Goal: Task Accomplishment & Management: Manage account settings

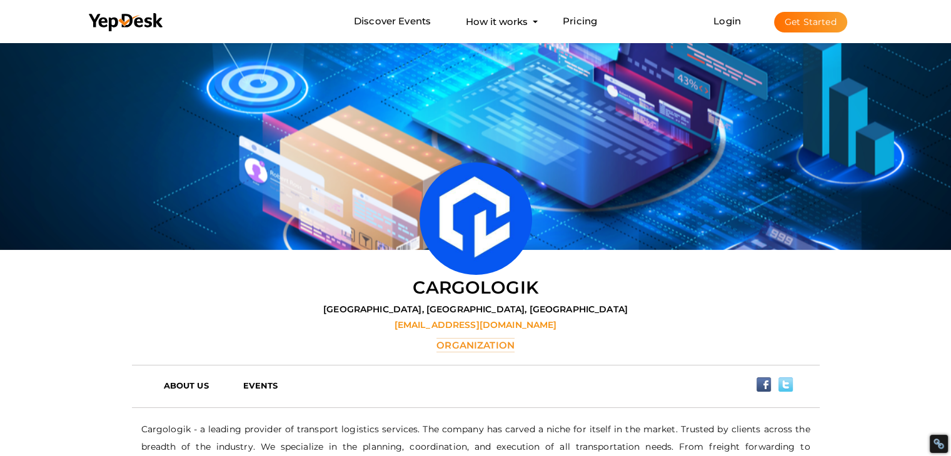
scroll to position [40, 0]
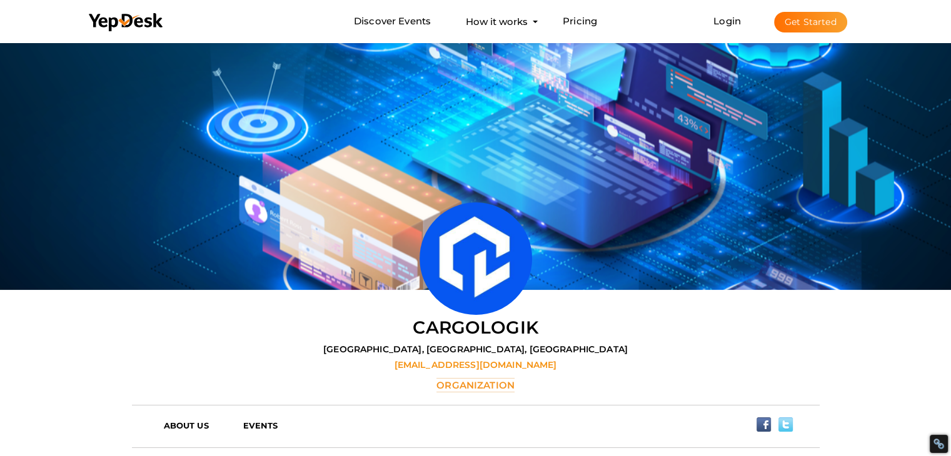
click at [812, 23] on button "Get Started" at bounding box center [810, 22] width 73 height 21
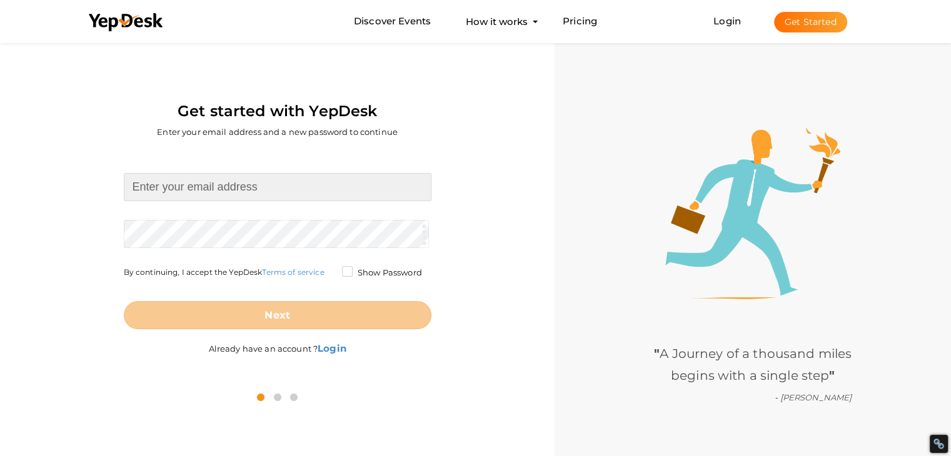
click at [233, 189] on input at bounding box center [277, 187] width 307 height 28
type input "[EMAIL_ADDRESS][DOMAIN_NAME]"
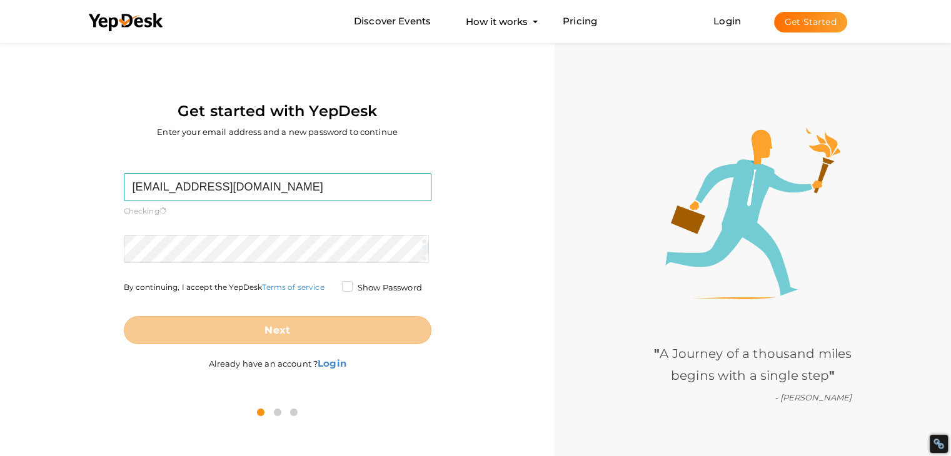
click at [241, 227] on form "samarwadhwaptf@gmail.com Required. Invalid email. Checking You already have a Y…" at bounding box center [277, 258] width 307 height 171
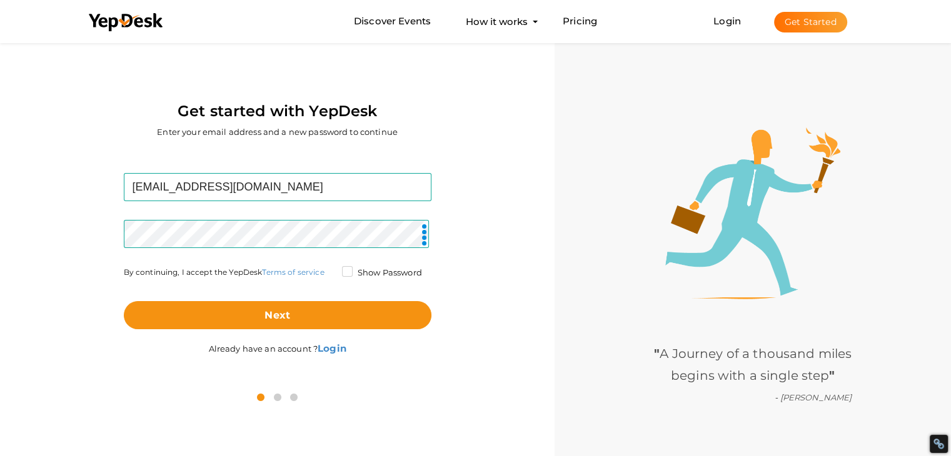
click at [355, 273] on label "Show Password" at bounding box center [382, 273] width 80 height 12
click at [329, 269] on input "Show Password" at bounding box center [329, 269] width 0 height 0
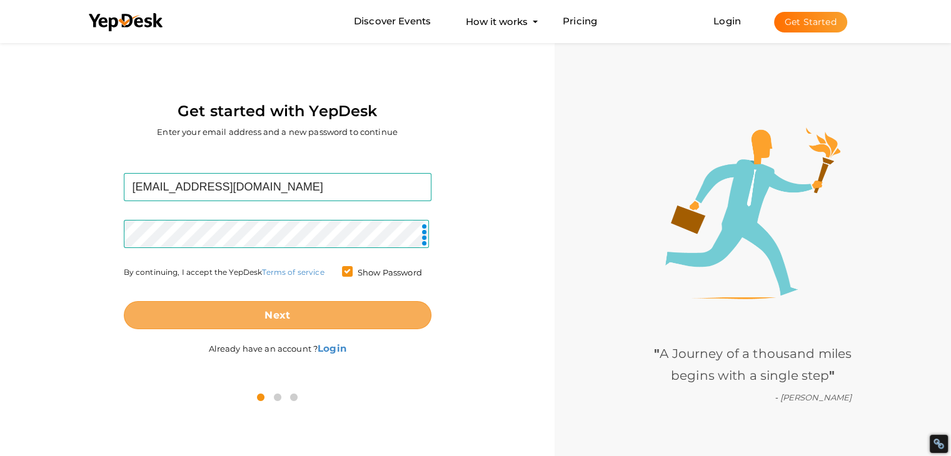
click at [317, 312] on button "Next" at bounding box center [277, 315] width 307 height 28
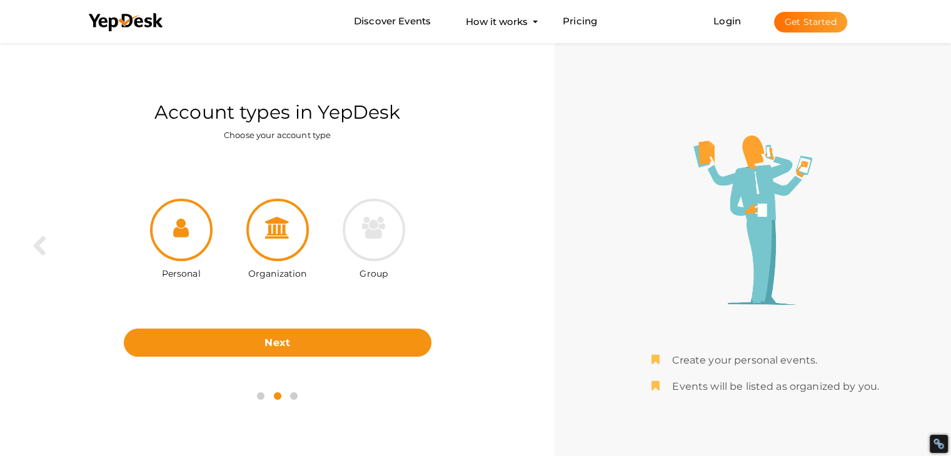
click at [280, 231] on icon at bounding box center [277, 228] width 25 height 22
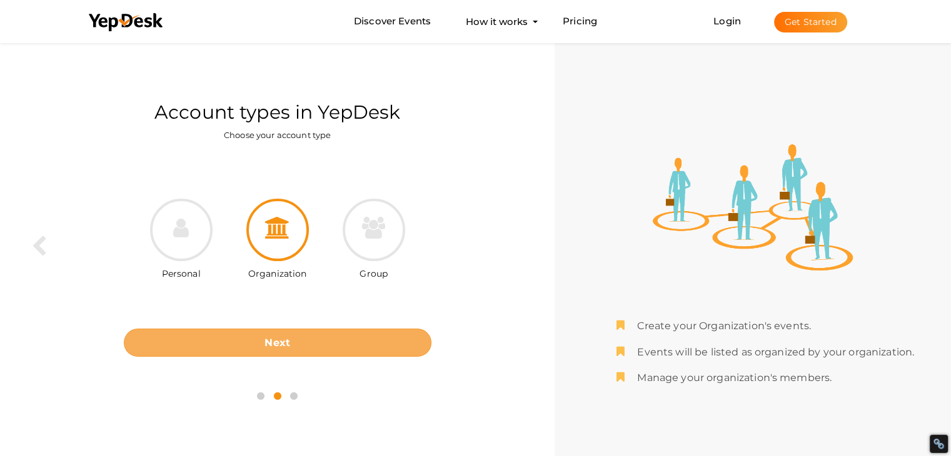
click at [285, 337] on b "Next" at bounding box center [277, 343] width 26 height 12
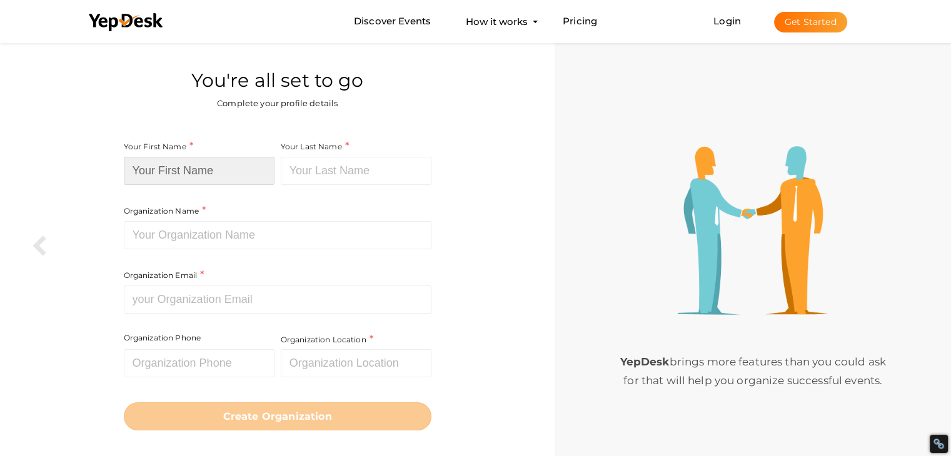
drag, startPoint x: 181, startPoint y: 157, endPoint x: 187, endPoint y: 169, distance: 14.3
click at [180, 157] on input at bounding box center [199, 171] width 151 height 28
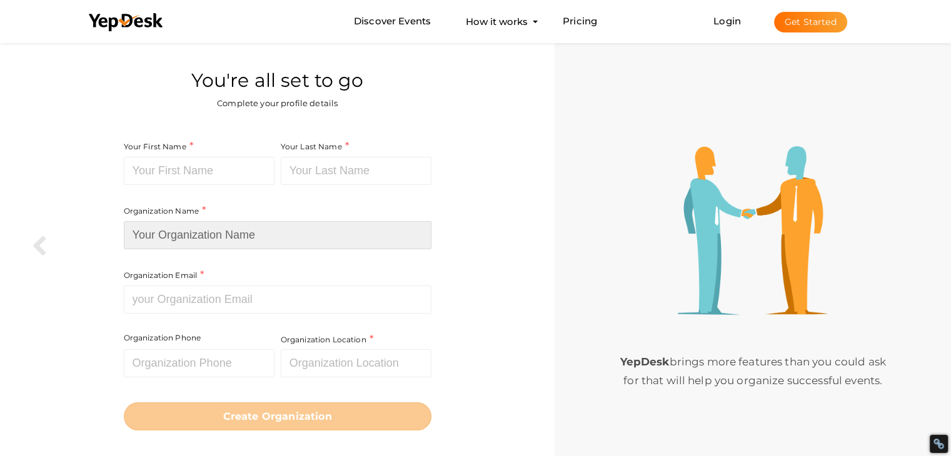
click at [180, 236] on input at bounding box center [277, 235] width 307 height 28
type input "Punjab Tech Foundation"
drag, startPoint x: 194, startPoint y: 235, endPoint x: 77, endPoint y: 249, distance: 118.3
click at [77, 249] on div "Your First Name Required. Must contain letters only. Must be between 2 and 20 c…" at bounding box center [277, 285] width 536 height 310
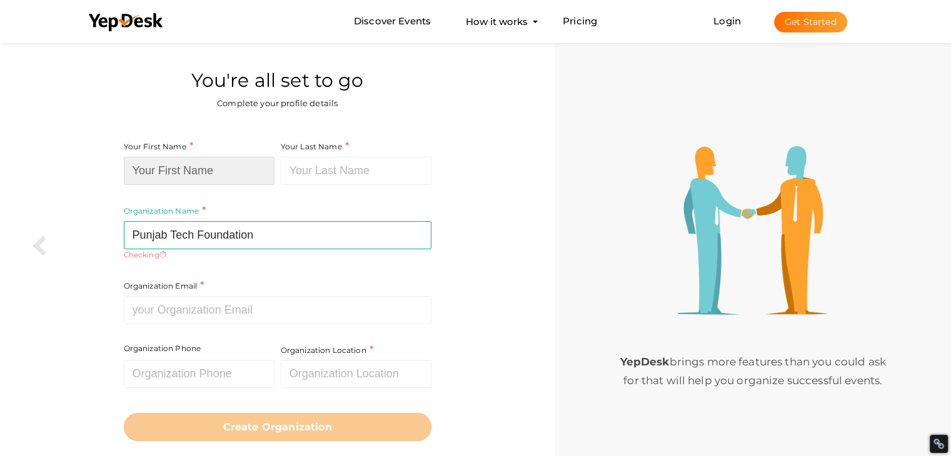
click at [149, 175] on input at bounding box center [199, 171] width 151 height 28
paste input "Punjab Tech"
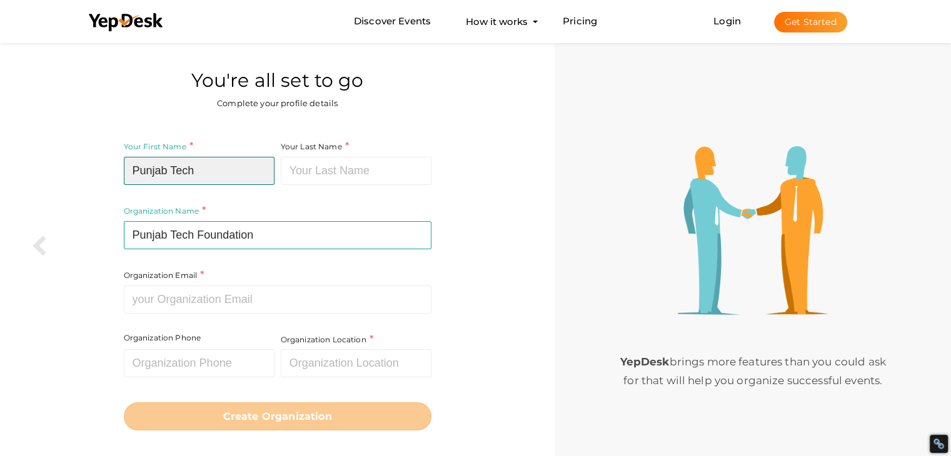
type input "Punjab Tech"
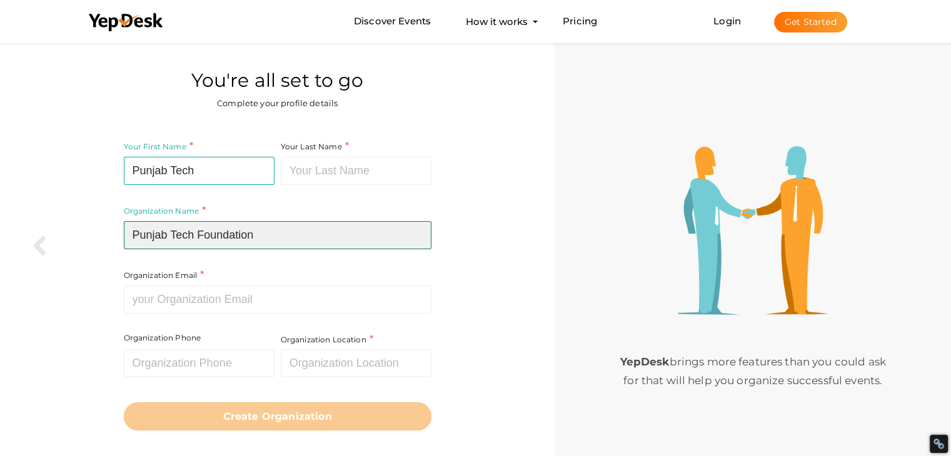
drag, startPoint x: 286, startPoint y: 235, endPoint x: 197, endPoint y: 237, distance: 88.1
click at [197, 237] on input "Punjab Tech Foundation" at bounding box center [277, 235] width 307 height 28
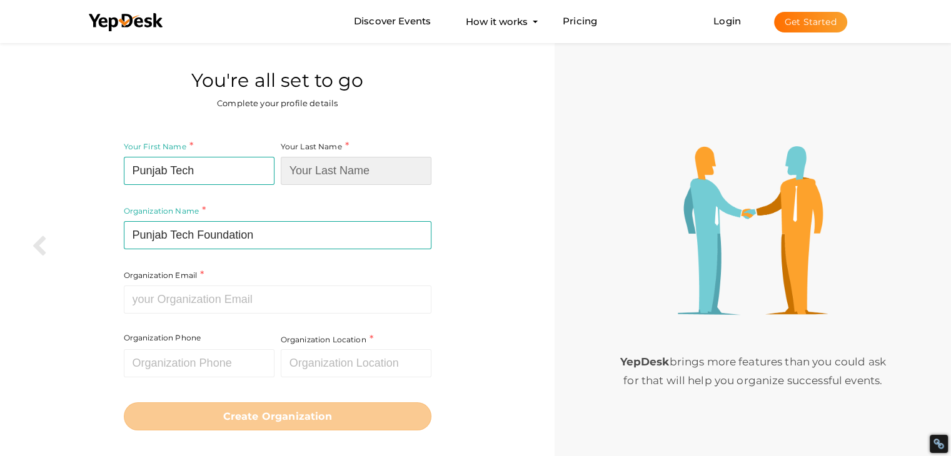
click at [331, 175] on input at bounding box center [356, 171] width 151 height 28
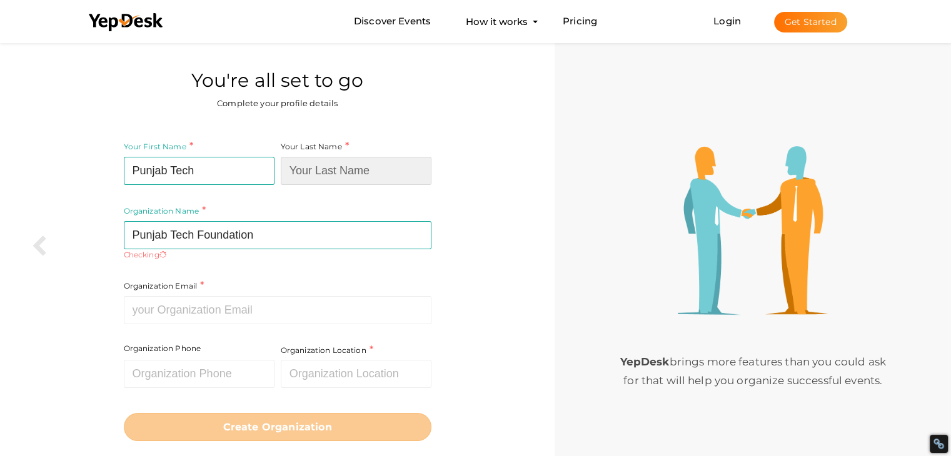
paste input "Foundation"
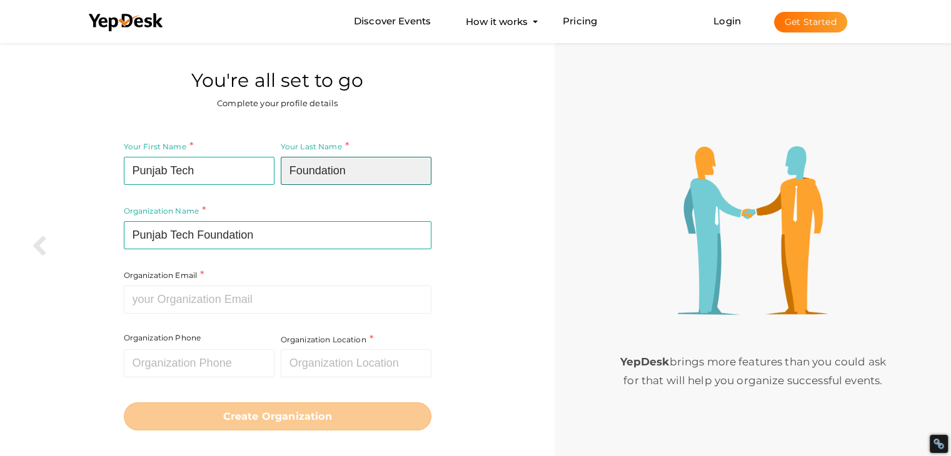
type input "Foundation"
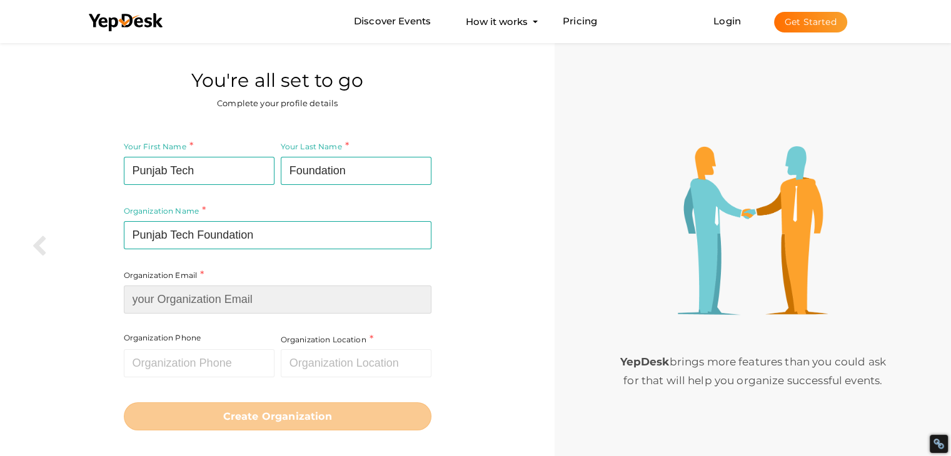
click at [182, 311] on input at bounding box center [277, 300] width 307 height 28
paste input "[EMAIL_ADDRESS][DOMAIN_NAME]"
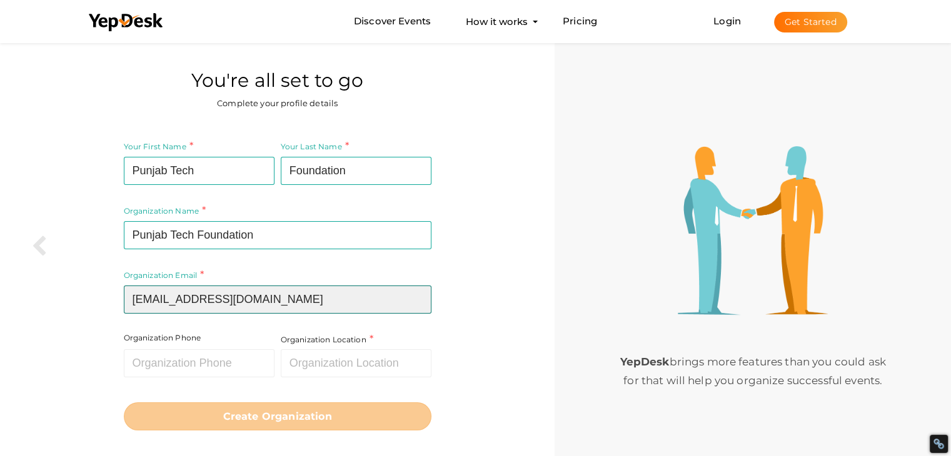
type input "[EMAIL_ADDRESS][DOMAIN_NAME]"
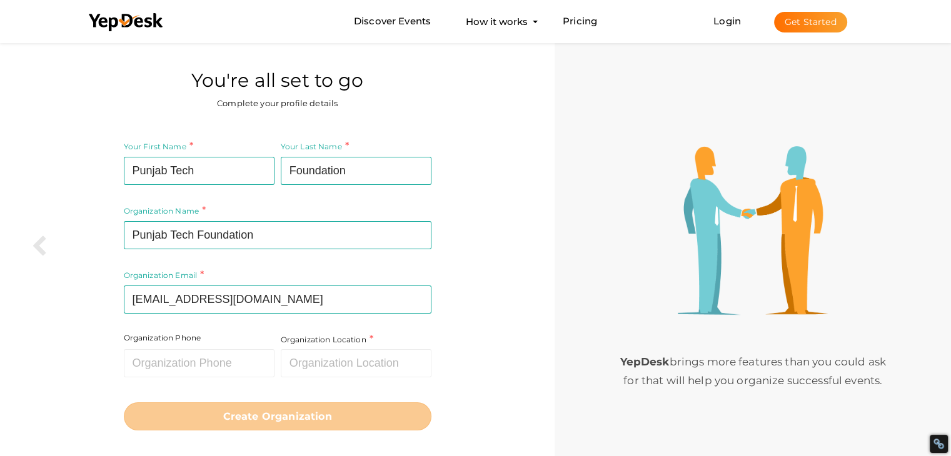
click at [172, 386] on div "Organization Phone Invalid Phone number." at bounding box center [201, 364] width 154 height 64
click at [162, 371] on input "text" at bounding box center [199, 363] width 151 height 28
click at [331, 373] on input "text" at bounding box center [356, 363] width 151 height 28
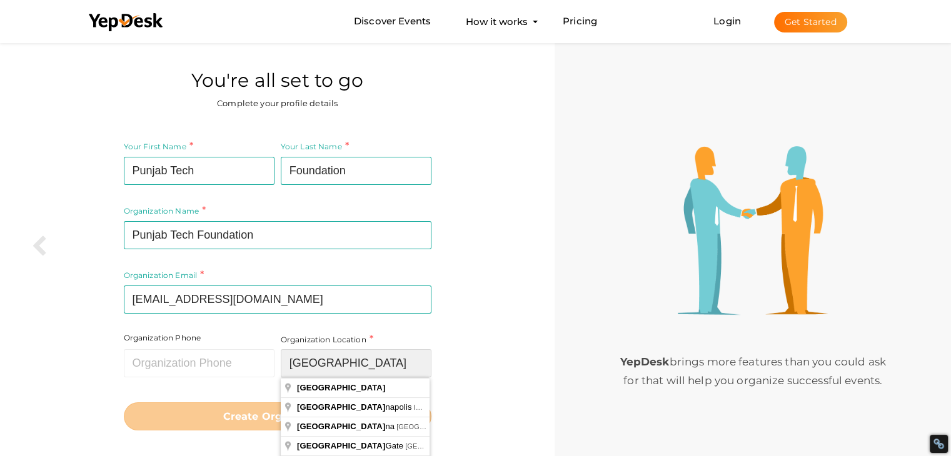
drag, startPoint x: 324, startPoint y: 367, endPoint x: 283, endPoint y: 365, distance: 40.7
click at [283, 365] on input "[GEOGRAPHIC_DATA]" at bounding box center [356, 363] width 151 height 28
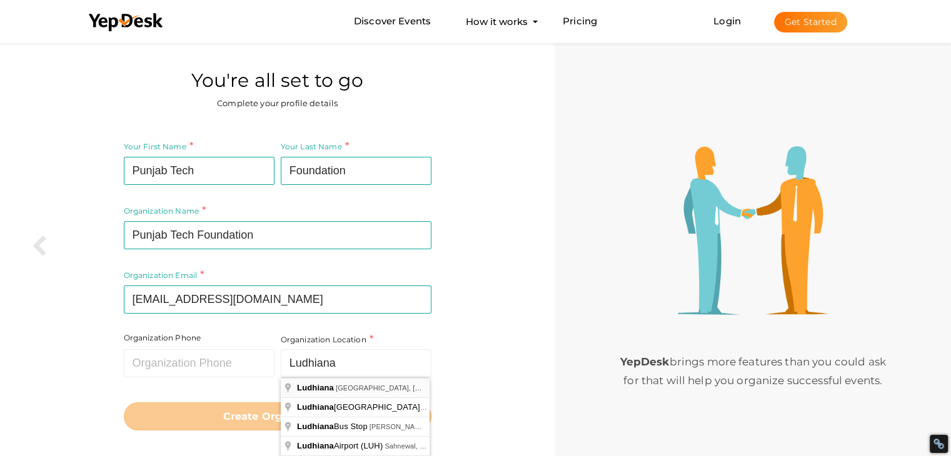
type input "Ludhiana, Punjab, India"
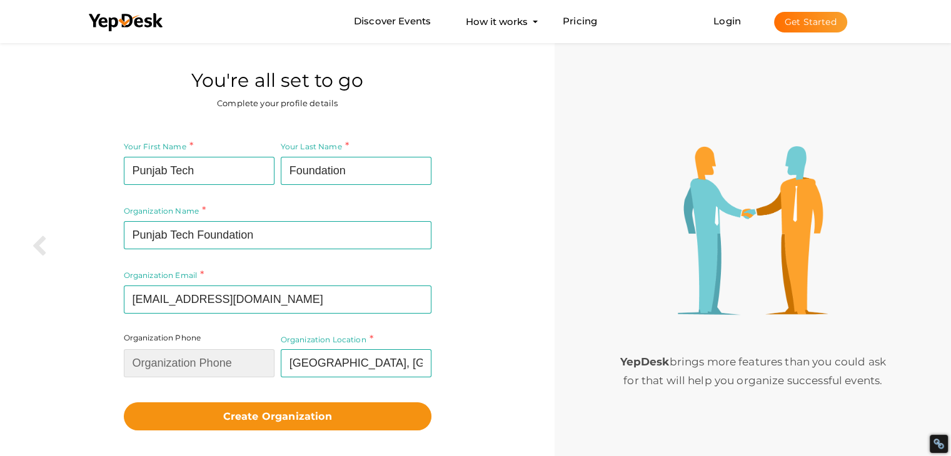
click at [162, 372] on input "text" at bounding box center [199, 363] width 151 height 28
paste input "9464527274"
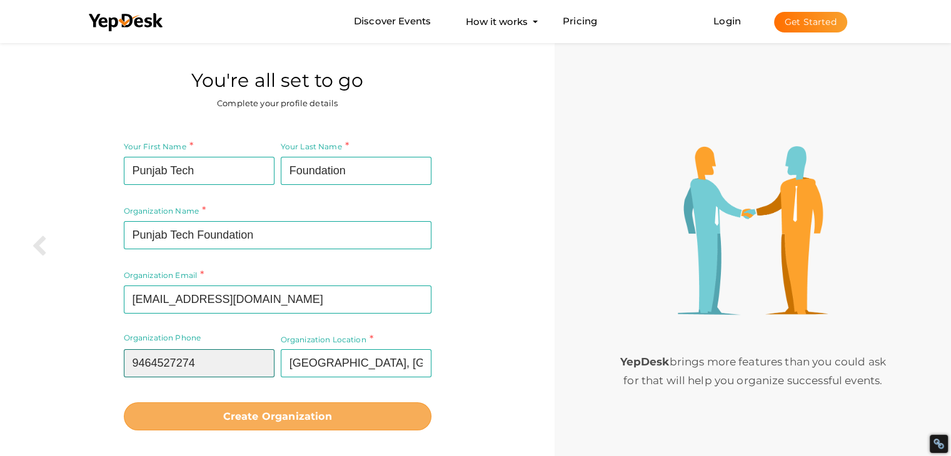
type input "9464527274"
click at [245, 413] on b "Create Organization" at bounding box center [277, 417] width 109 height 12
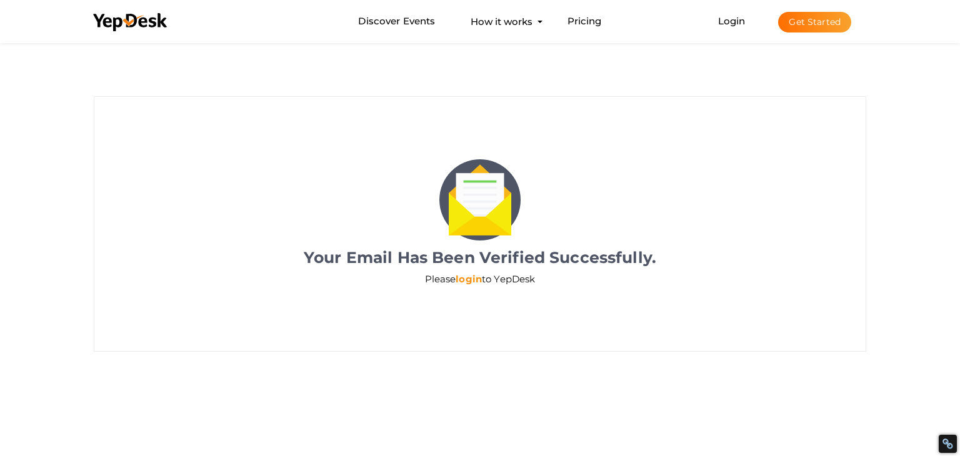
click at [467, 279] on link "login" at bounding box center [469, 279] width 26 height 12
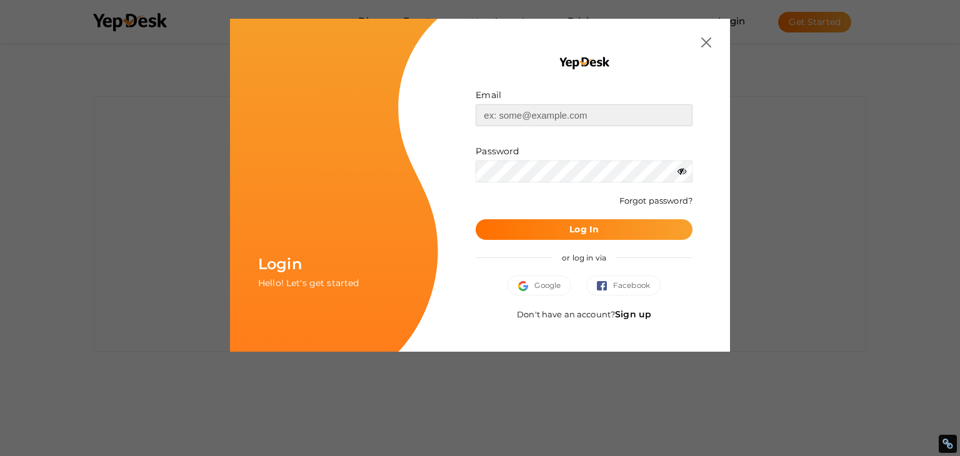
click at [527, 118] on input "text" at bounding box center [584, 115] width 217 height 22
type input "[EMAIL_ADDRESS][DOMAIN_NAME]"
click at [679, 171] on icon at bounding box center [681, 171] width 9 height 9
click at [566, 231] on button "Log In" at bounding box center [584, 229] width 217 height 21
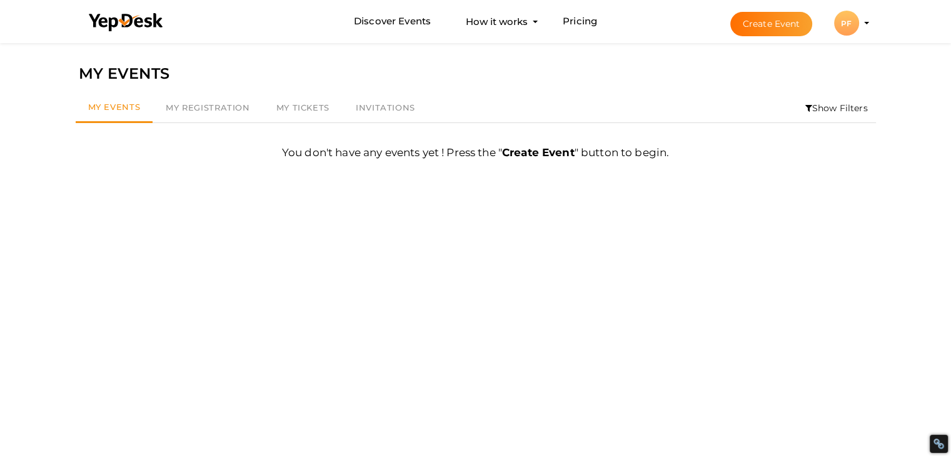
click at [844, 22] on div "PF" at bounding box center [846, 23] width 25 height 25
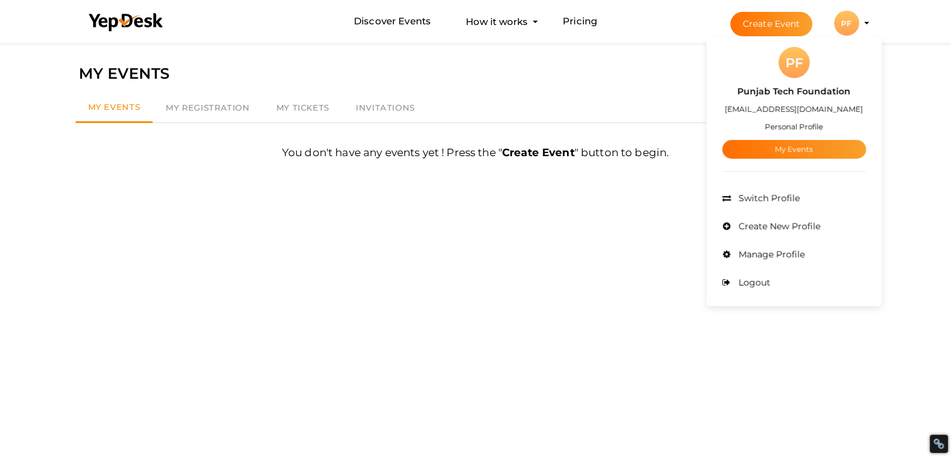
click at [795, 61] on div "PF" at bounding box center [793, 62] width 31 height 31
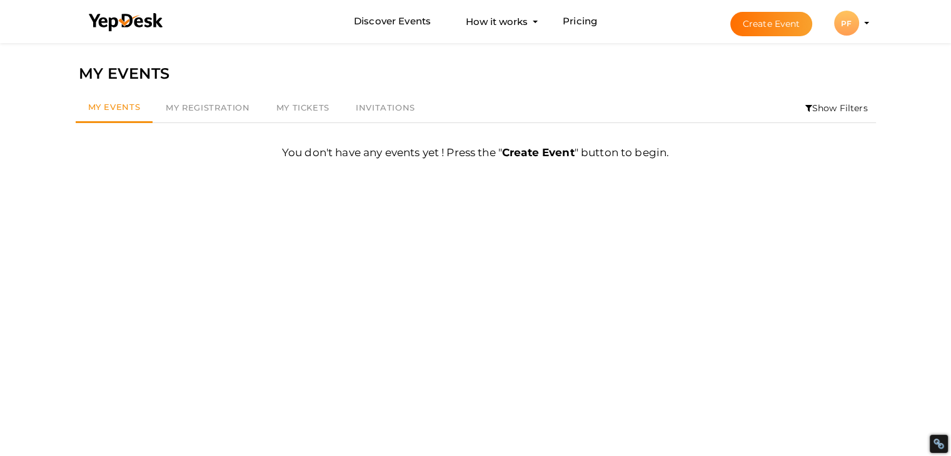
click at [857, 20] on div "PF" at bounding box center [846, 23] width 25 height 25
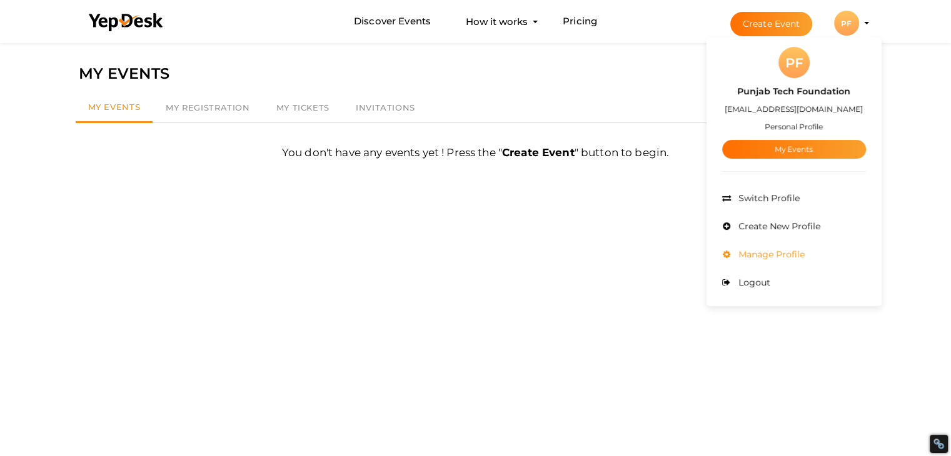
click at [784, 252] on span "Manage Profile" at bounding box center [769, 254] width 69 height 11
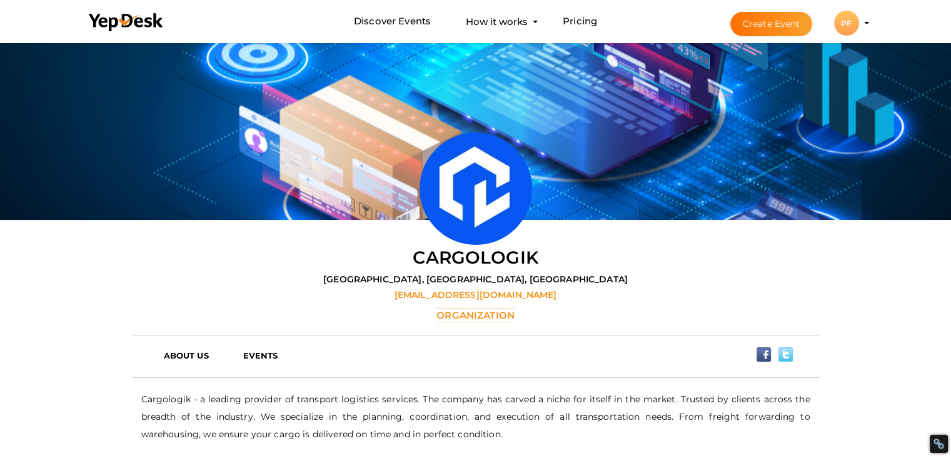
scroll to position [261, 0]
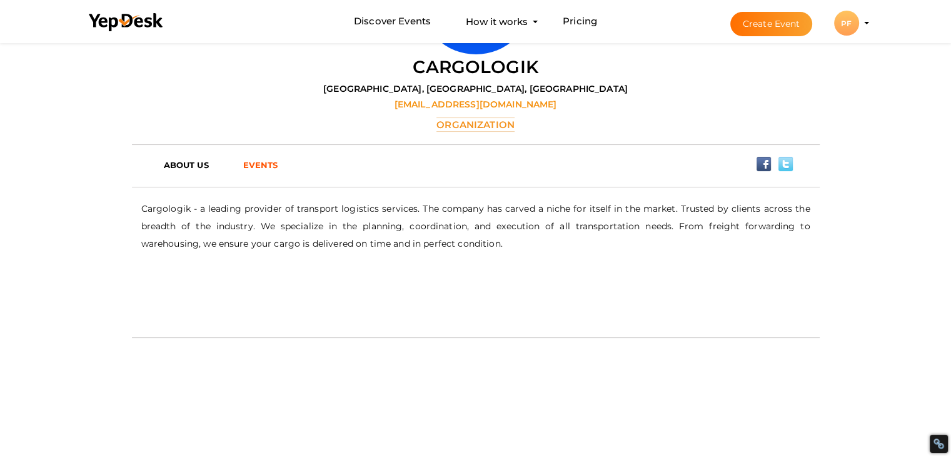
click at [252, 161] on b "EVENTS" at bounding box center [260, 165] width 35 height 10
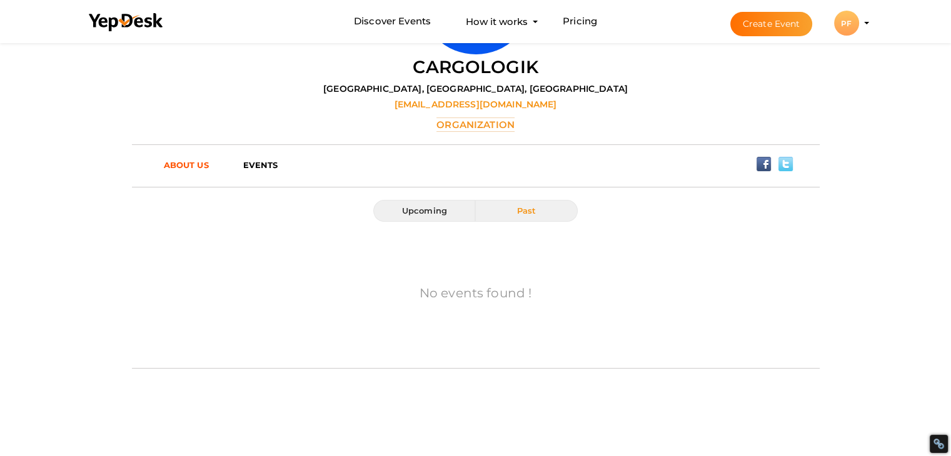
click at [187, 164] on b "ABOUT US" at bounding box center [186, 165] width 45 height 10
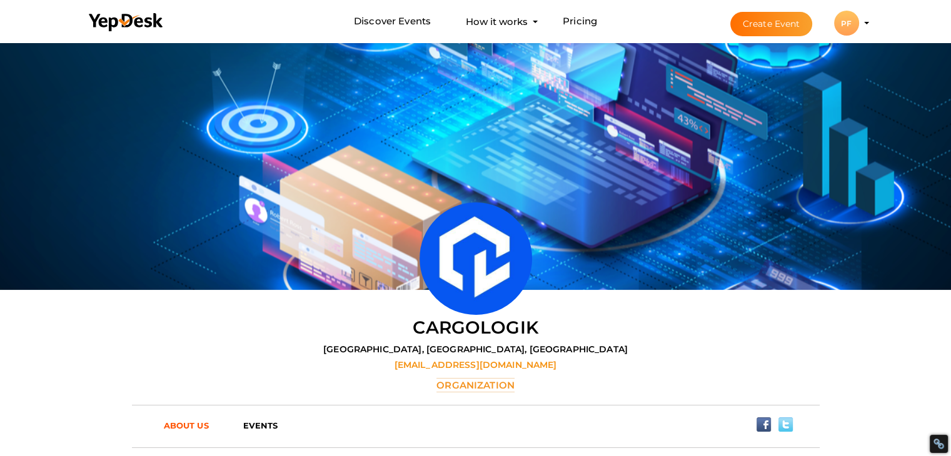
scroll to position [62, 0]
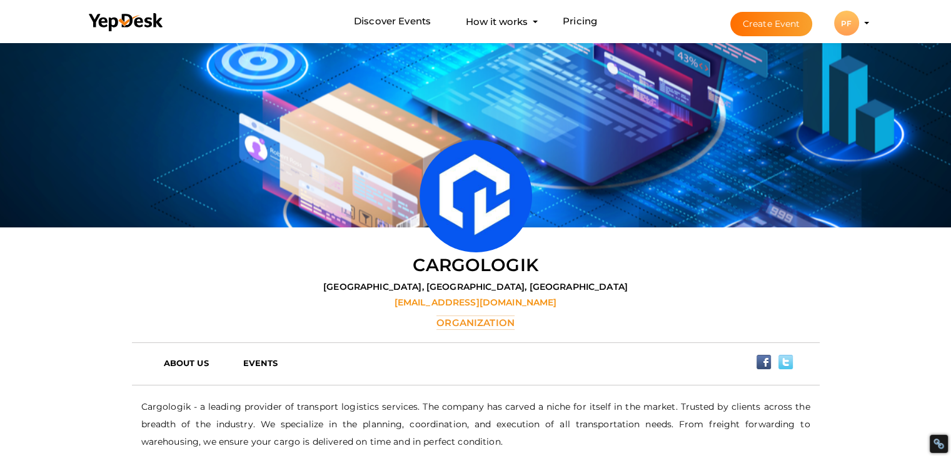
click at [854, 20] on div "PF" at bounding box center [846, 23] width 25 height 25
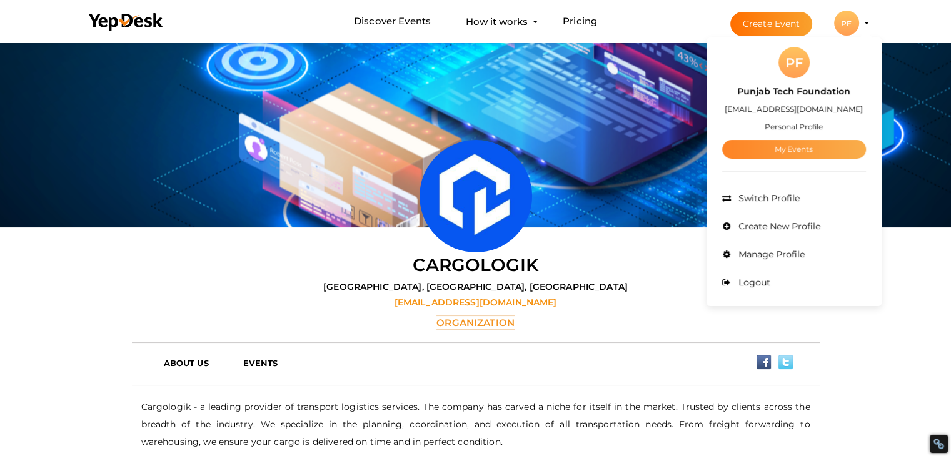
click at [811, 143] on link "My Events" at bounding box center [794, 149] width 144 height 19
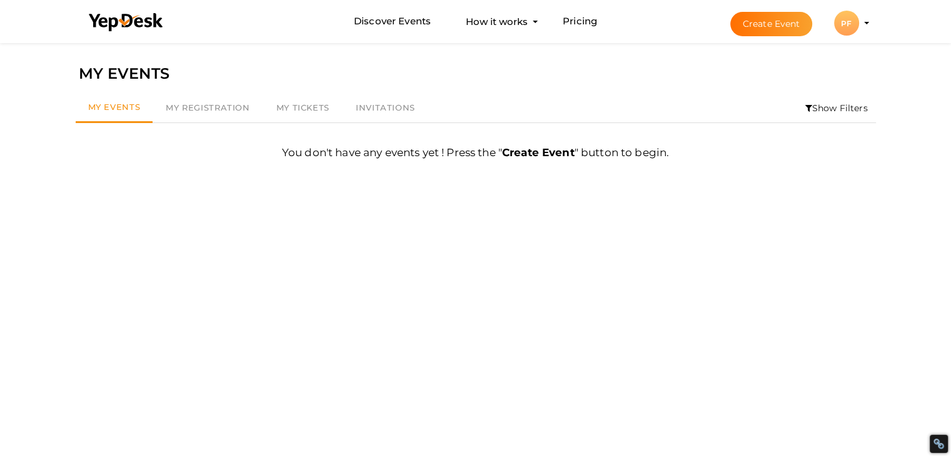
click at [846, 18] on div "PF" at bounding box center [846, 23] width 25 height 25
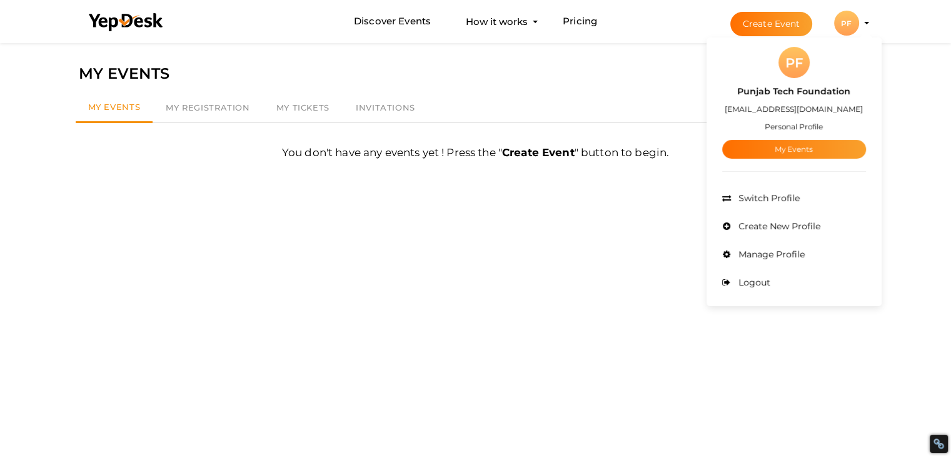
click at [806, 125] on small "Personal Profile" at bounding box center [793, 126] width 58 height 9
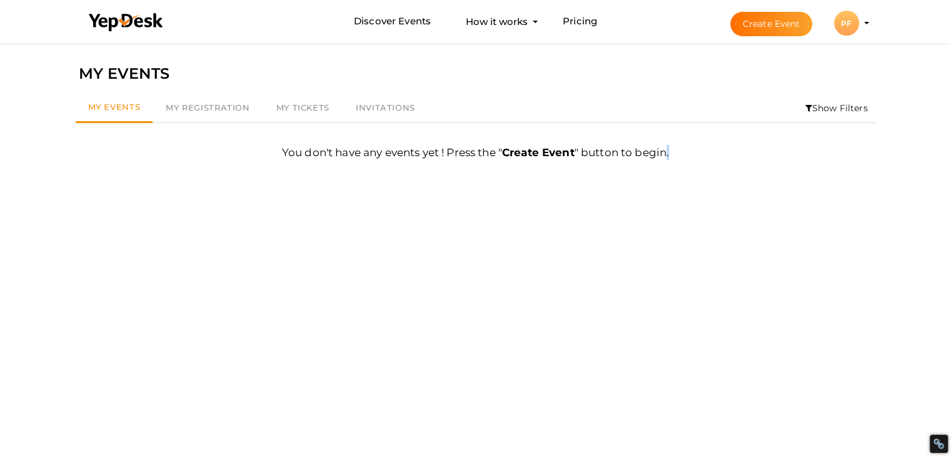
click at [806, 125] on div "You don't have any events yet ! Press the " Create Event " button to begin. Fir…" at bounding box center [476, 147] width 800 height 49
click at [836, 16] on button "PF PF Punjab Tech Foundation samarwadhwaptf@gmail.com Personal Profile My Event…" at bounding box center [846, 23] width 32 height 26
click at [844, 21] on div "PF" at bounding box center [846, 23] width 25 height 25
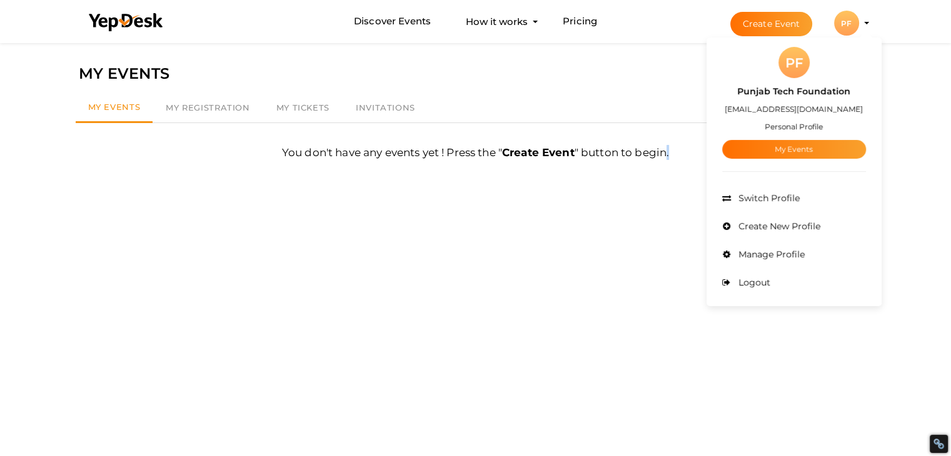
click at [792, 88] on label "Punjab Tech Foundation" at bounding box center [793, 91] width 113 height 14
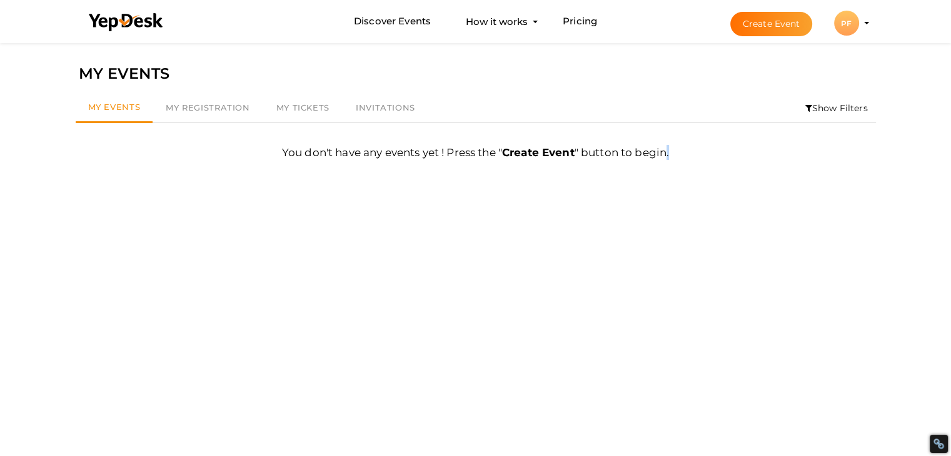
click at [851, 23] on div "PF" at bounding box center [846, 23] width 25 height 25
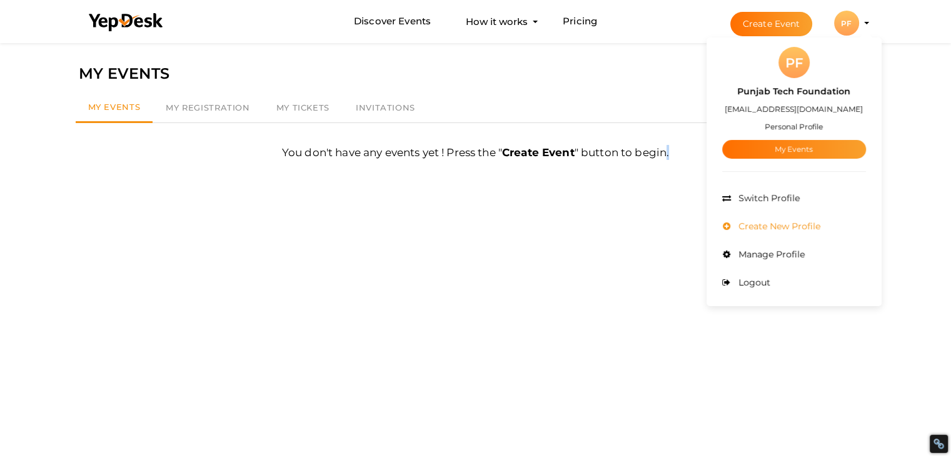
click at [774, 227] on span "Create New Profile" at bounding box center [777, 226] width 85 height 11
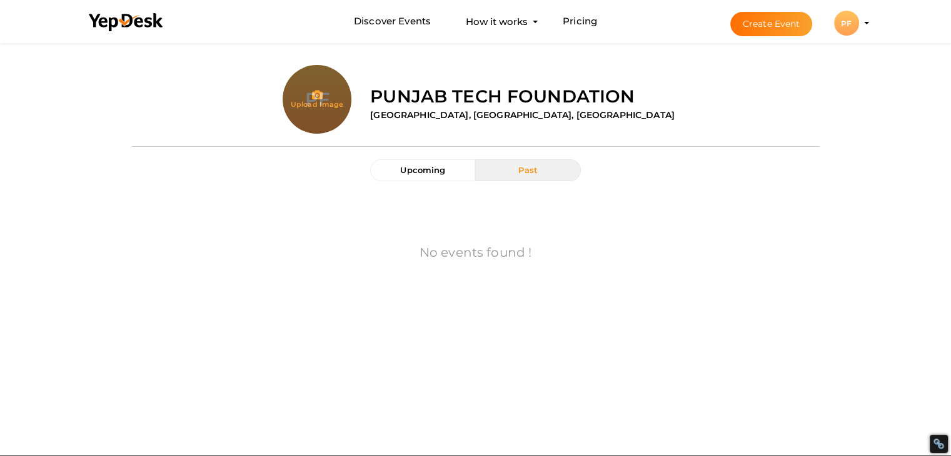
click at [346, 101] on input "file" at bounding box center [316, 124] width 69 height 69
type input "C:\fakepath\ptf.jpg"
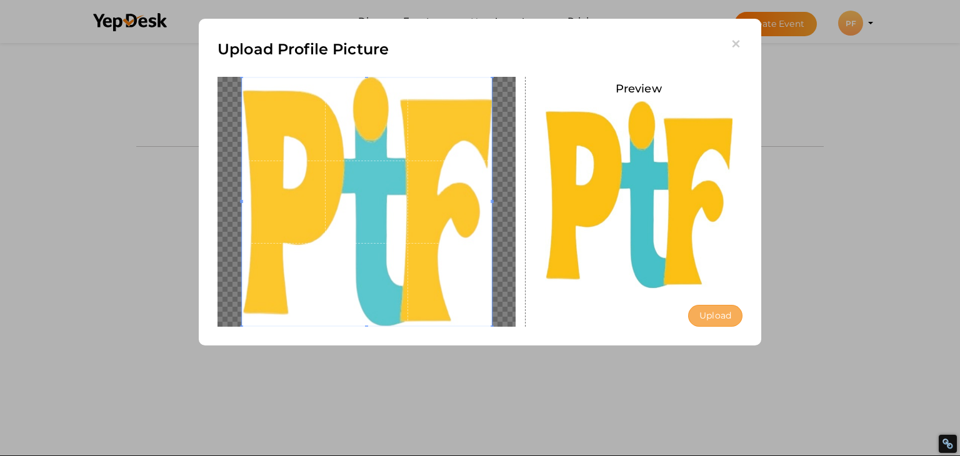
click at [706, 312] on button "Upload" at bounding box center [715, 316] width 54 height 22
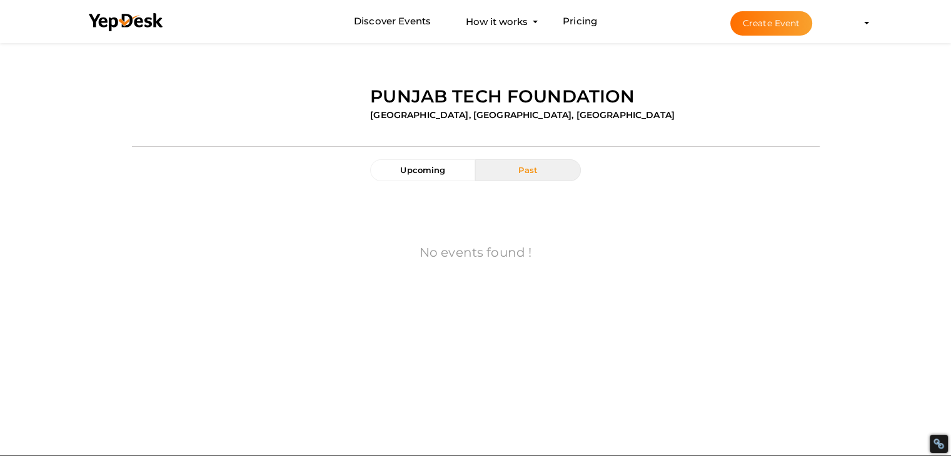
scroll to position [157, 0]
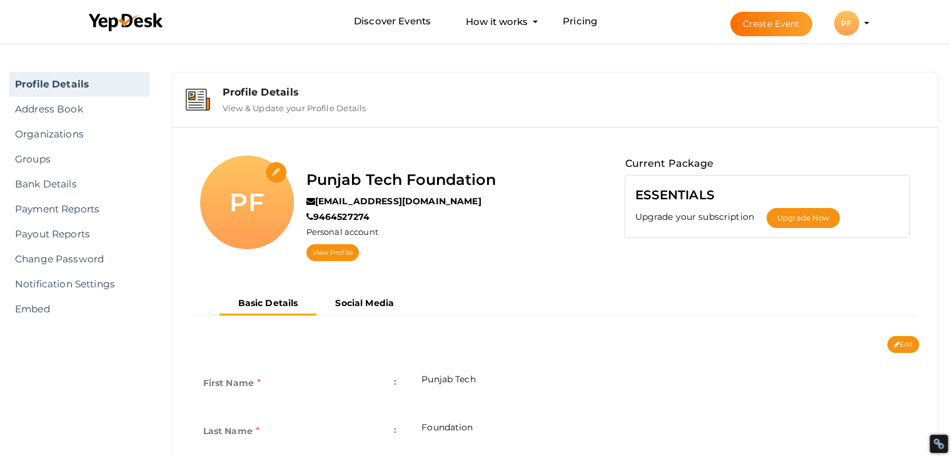
click at [270, 168] on input "file" at bounding box center [277, 173] width 22 height 22
type input "C:\fakepath\ptf.jpg"
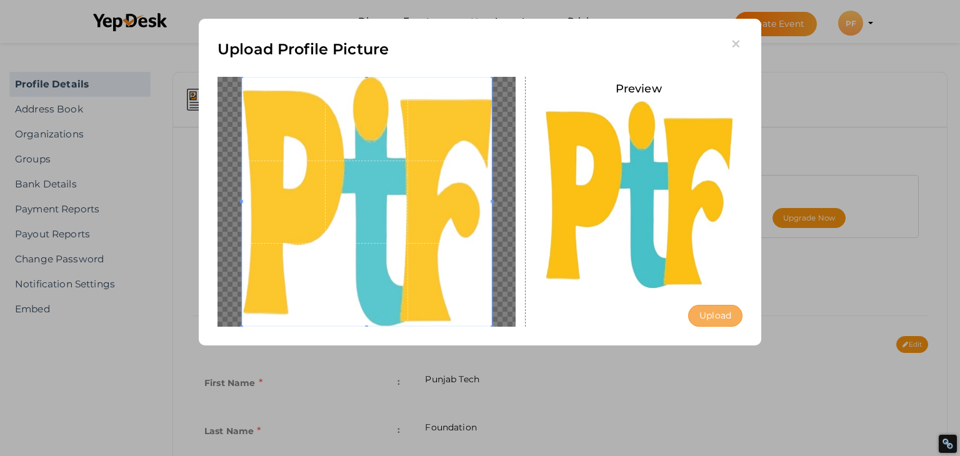
click at [724, 317] on button "Upload" at bounding box center [715, 316] width 54 height 22
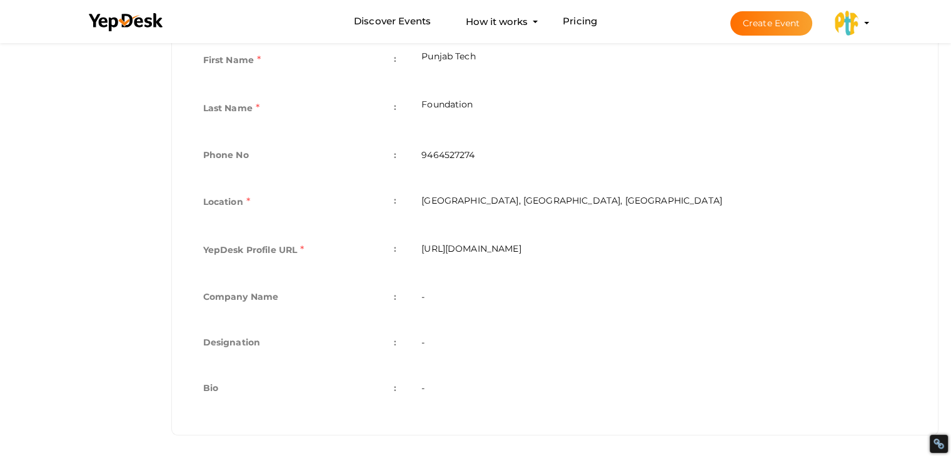
scroll to position [326, 0]
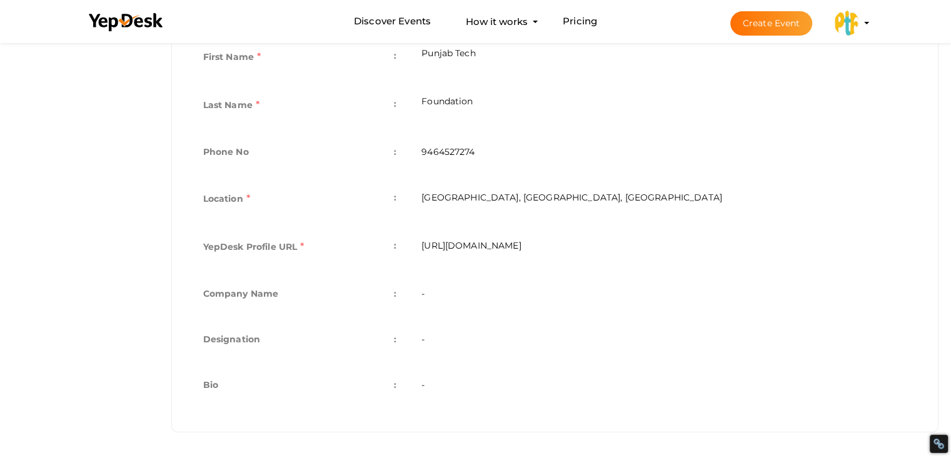
click at [427, 286] on td "-" at bounding box center [664, 295] width 510 height 46
click at [445, 294] on td "-" at bounding box center [664, 295] width 510 height 46
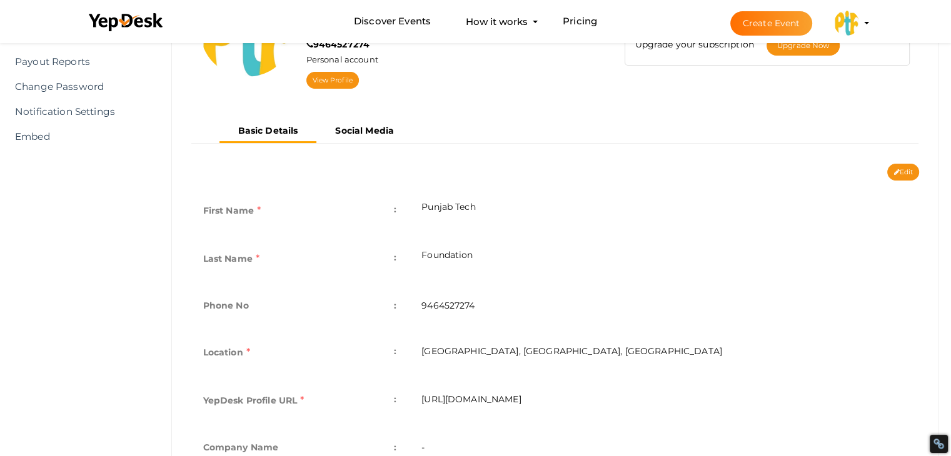
scroll to position [76, 0]
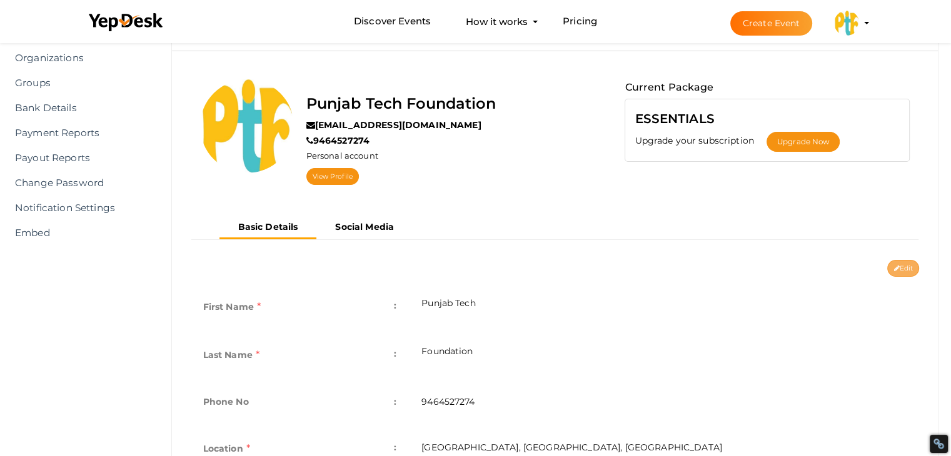
click at [907, 261] on button "Edit" at bounding box center [903, 268] width 32 height 17
type input "Punjab Tech"
type input "Foundation"
type input "9464527274"
type input "Ludhiana, Punjab, India"
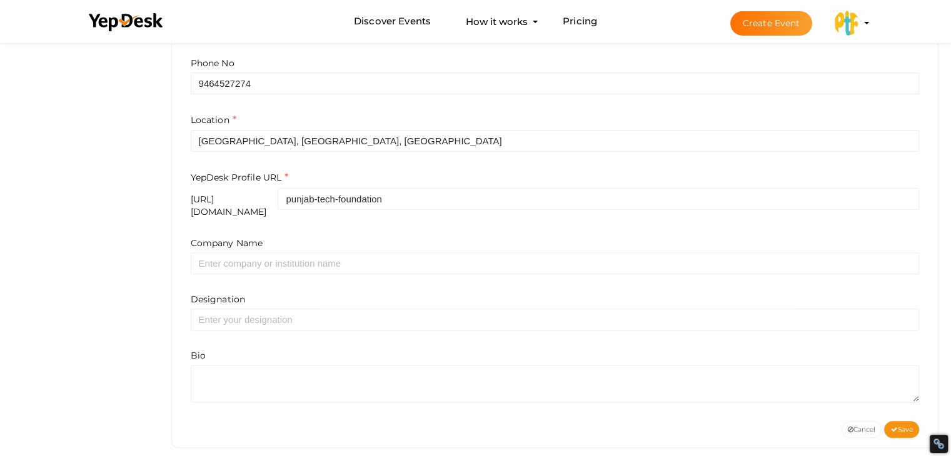
scroll to position [420, 0]
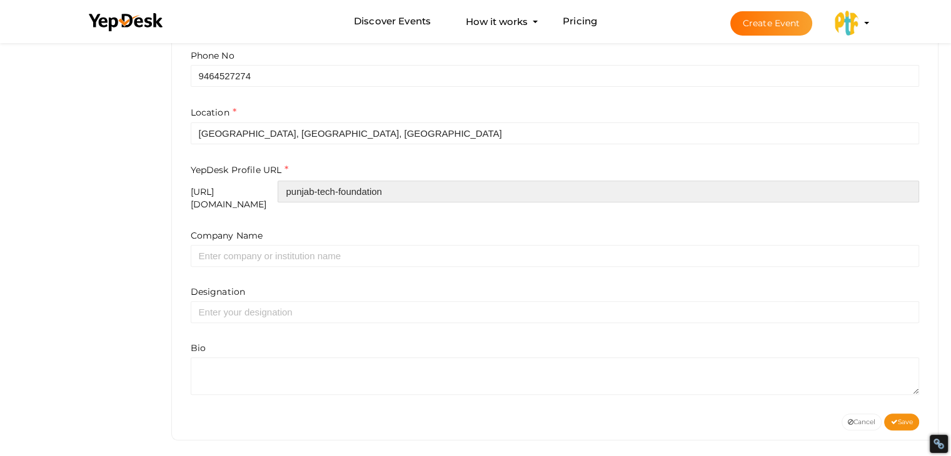
click at [348, 184] on input "punjab-tech-foundation" at bounding box center [597, 192] width 641 height 22
click at [399, 192] on input "punjab-tech-foundation" at bounding box center [597, 192] width 641 height 22
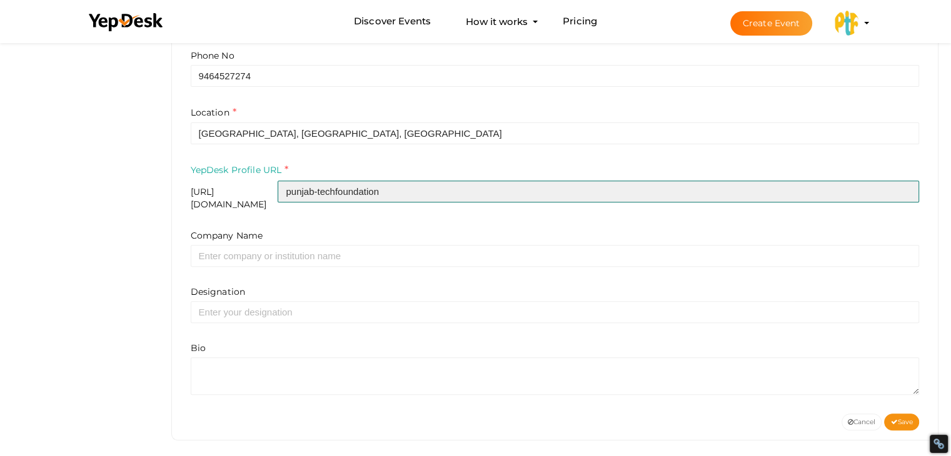
drag, startPoint x: 377, startPoint y: 191, endPoint x: 387, endPoint y: 228, distance: 38.0
click at [381, 196] on input "punjab-techfoundation" at bounding box center [597, 192] width 641 height 22
type input "punjabtechfoundation"
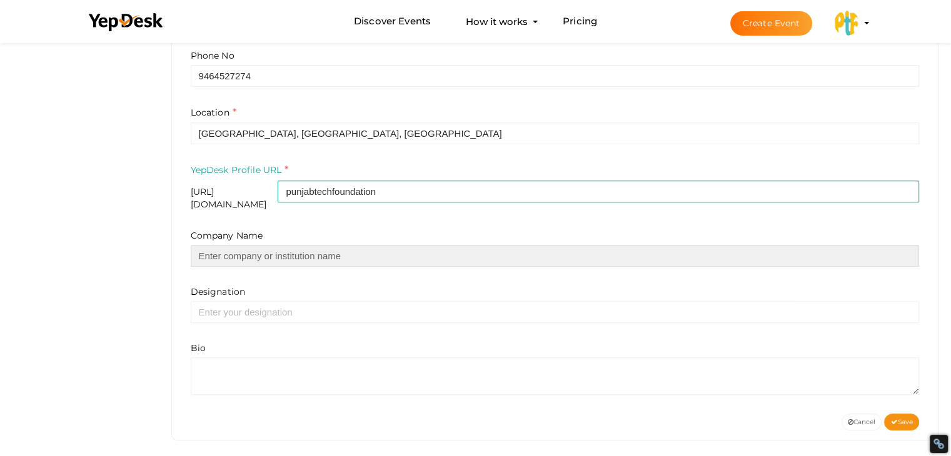
click at [275, 256] on input "text" at bounding box center [555, 256] width 729 height 22
type input "Punjab Tech Foundation"
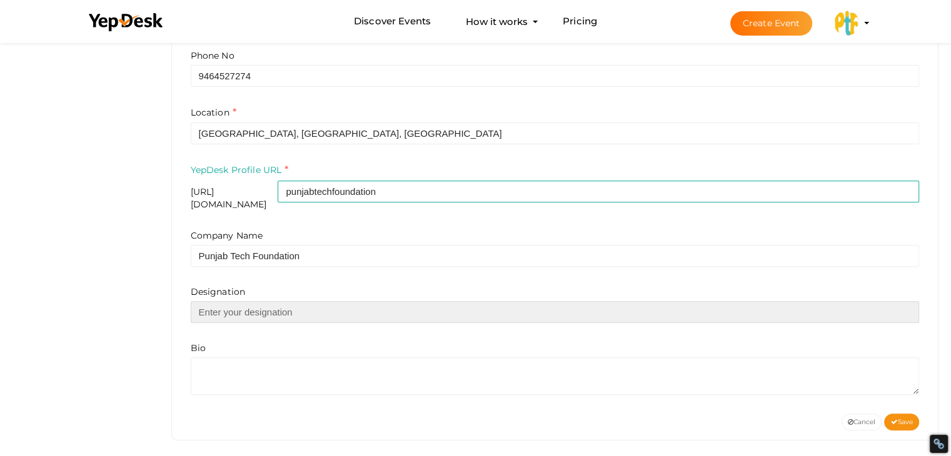
click at [269, 304] on input "text" at bounding box center [555, 312] width 729 height 22
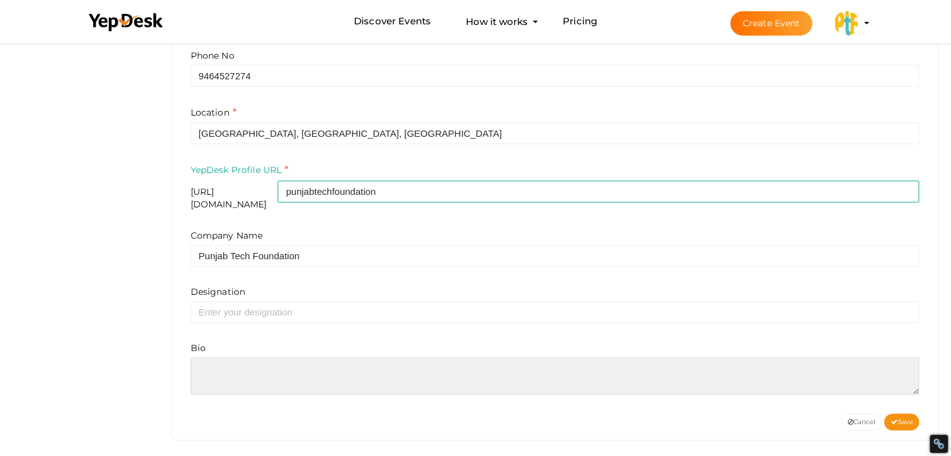
click at [229, 376] on textarea at bounding box center [555, 375] width 729 height 37
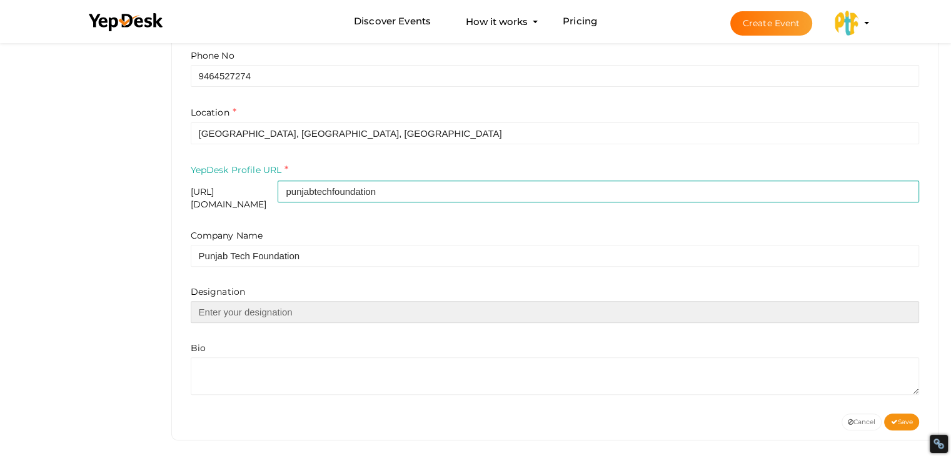
click at [281, 301] on input "text" at bounding box center [555, 312] width 729 height 22
paste input "Looking for professional web design services [GEOGRAPHIC_DATA]? Punjab Tech Fou…"
type input "Looking for professional web design services [GEOGRAPHIC_DATA]? Punjab Tech Fou…"
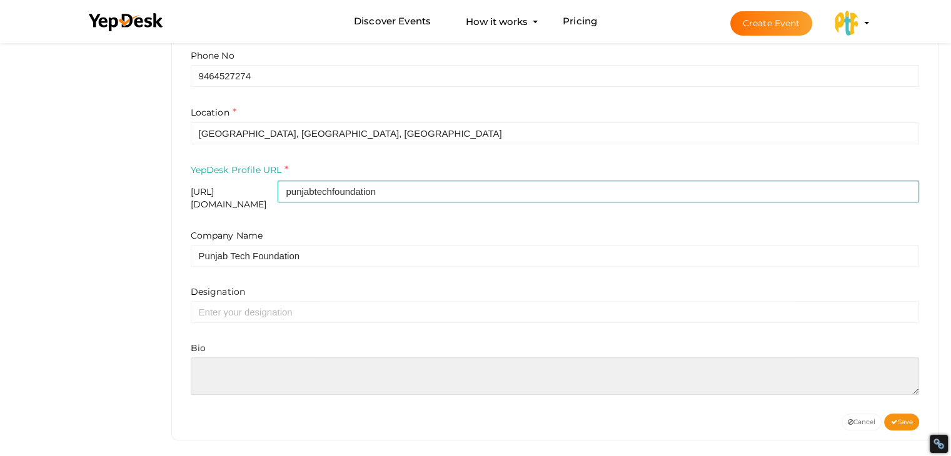
click at [221, 382] on textarea at bounding box center [555, 375] width 729 height 37
paste textarea "Looking for professional web design services India? Punjab Tech Foundation is h…"
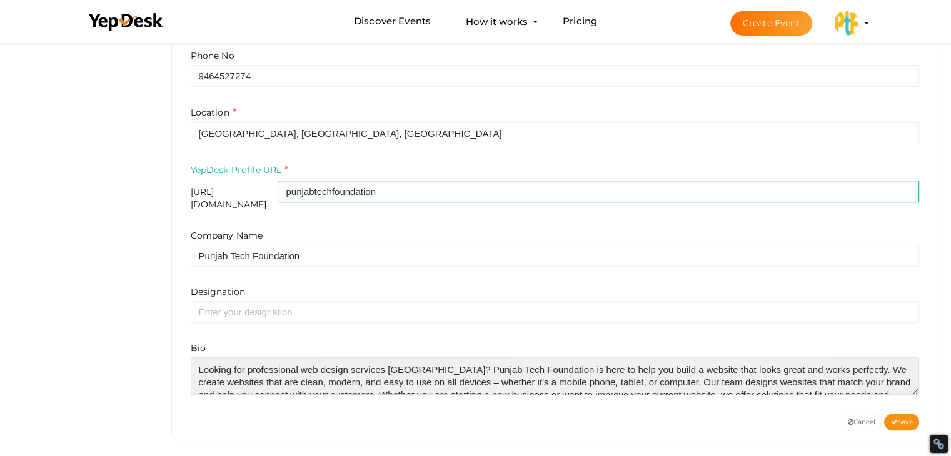
type textarea "Looking for professional web design services India? Punjab Tech Foundation is h…"
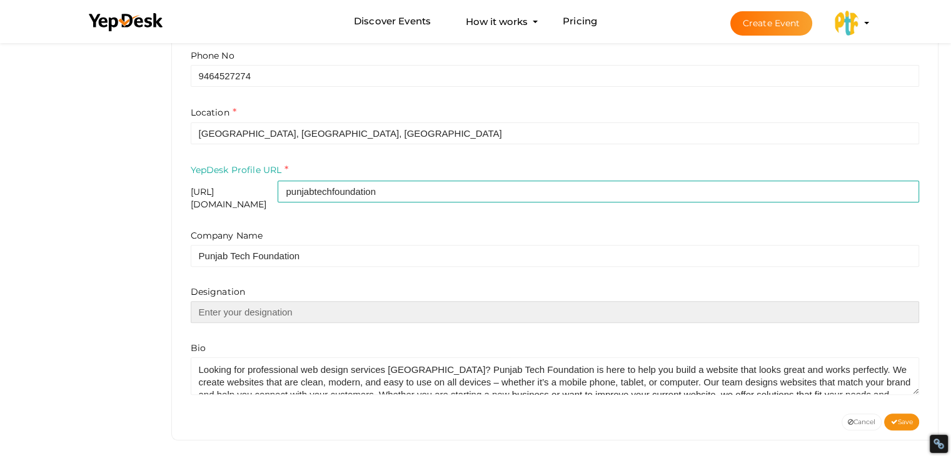
click at [215, 307] on input "text" at bounding box center [555, 312] width 729 height 22
paste input "https://punjabtechfoundation.com/web-design.html"
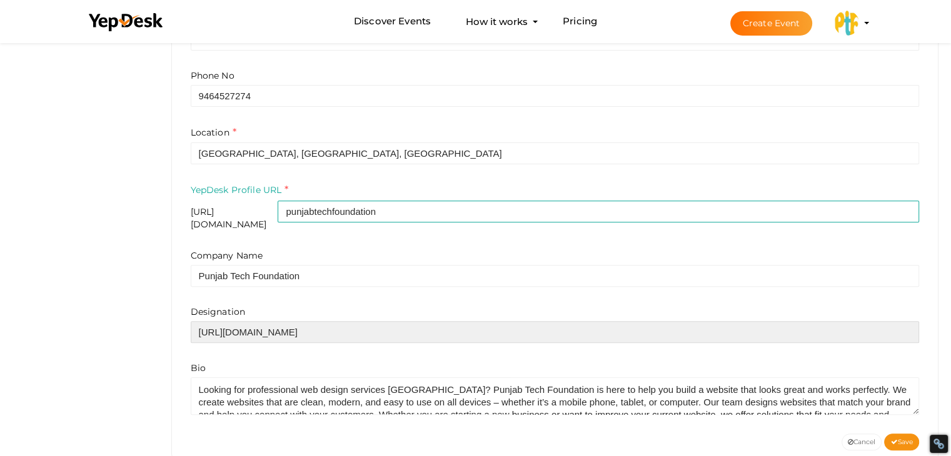
scroll to position [420, 0]
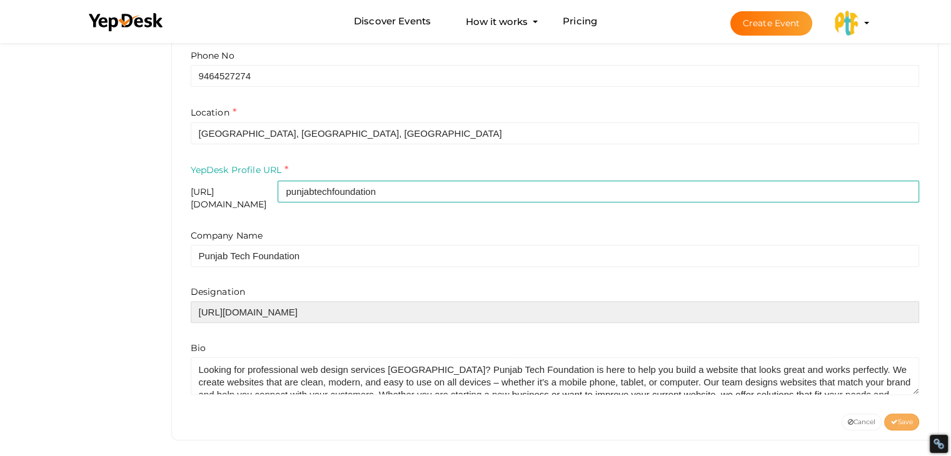
type input "https://punjabtechfoundation.com/web-design.html"
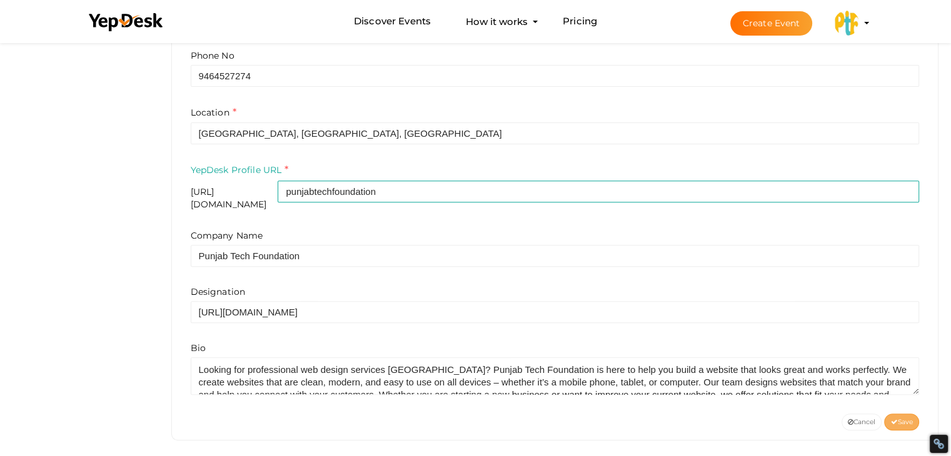
click at [906, 418] on span "Save" at bounding box center [901, 422] width 22 height 8
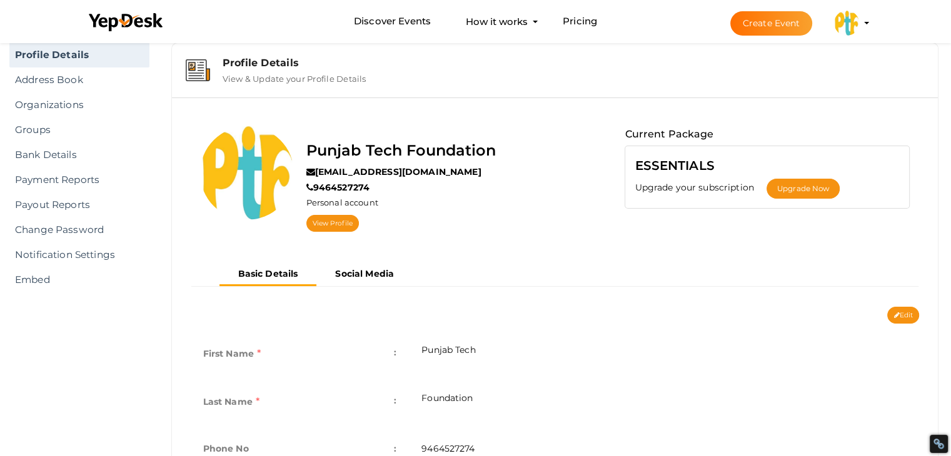
scroll to position [0, 0]
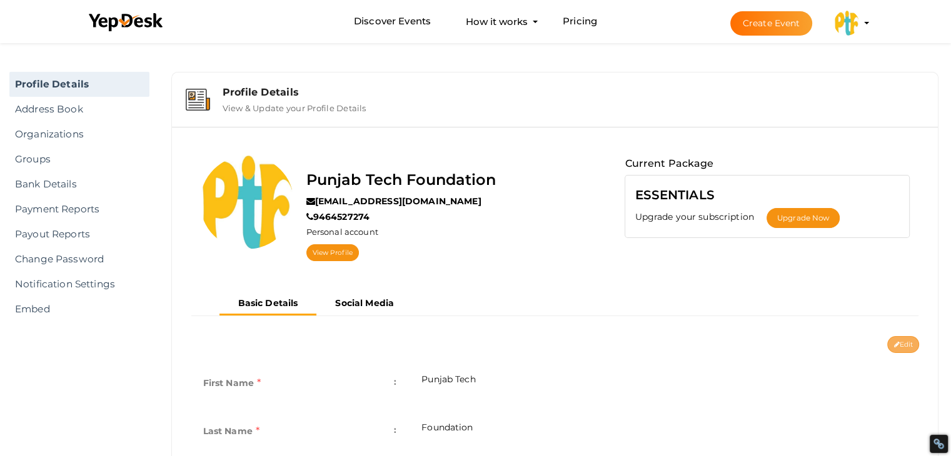
click at [901, 348] on button "Edit" at bounding box center [903, 344] width 32 height 17
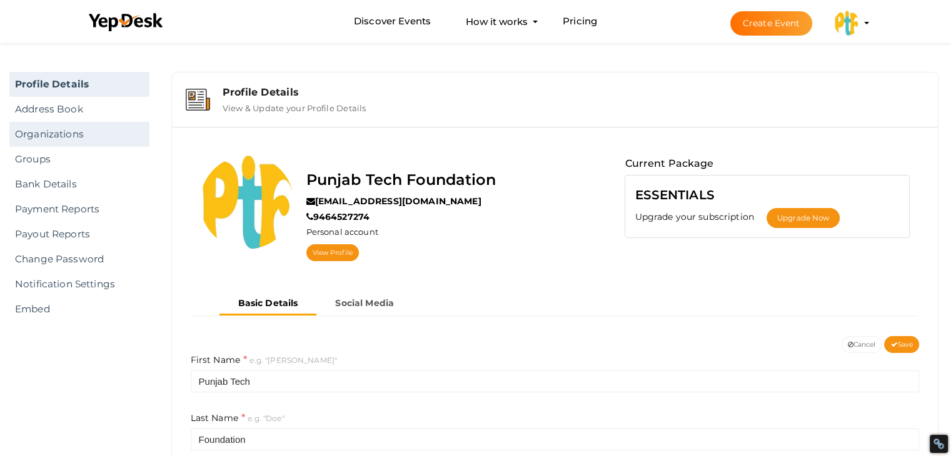
click at [74, 136] on link "Organizations" at bounding box center [79, 134] width 140 height 25
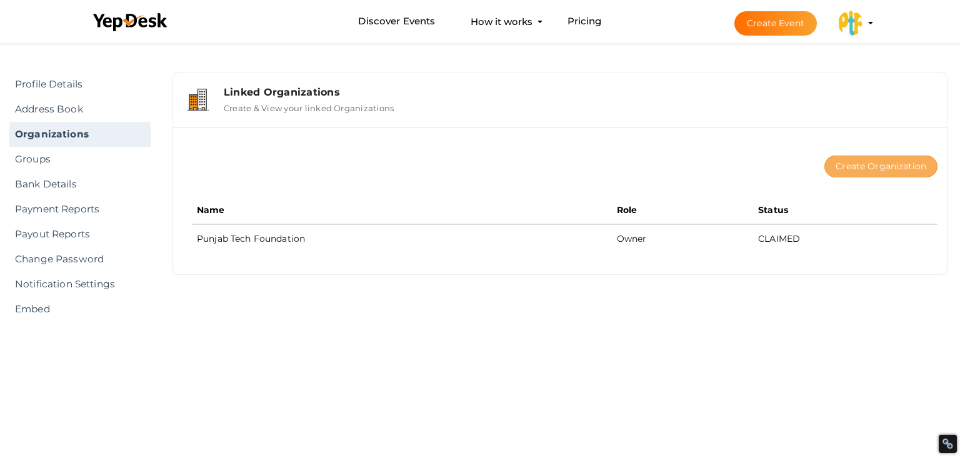
click at [869, 163] on button "Create Organization" at bounding box center [880, 167] width 113 height 22
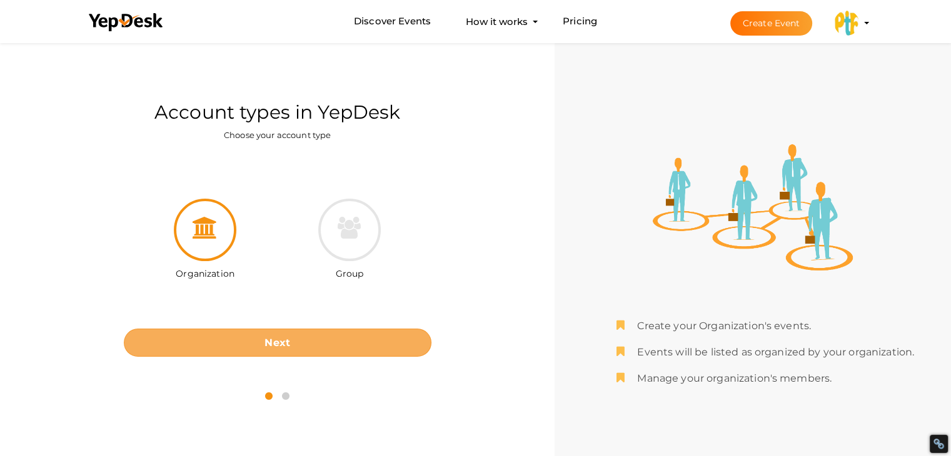
click at [330, 342] on button "Next" at bounding box center [277, 343] width 307 height 28
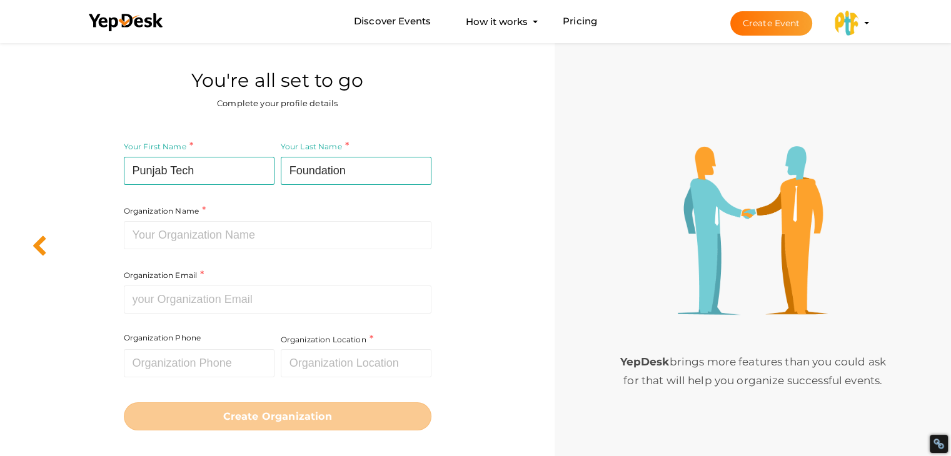
click at [34, 251] on icon at bounding box center [39, 247] width 16 height 22
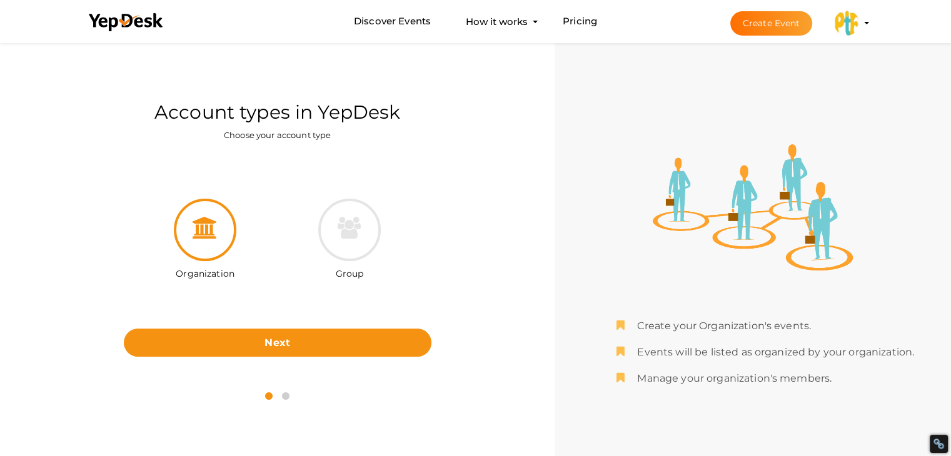
click at [849, 23] on img at bounding box center [846, 23] width 25 height 25
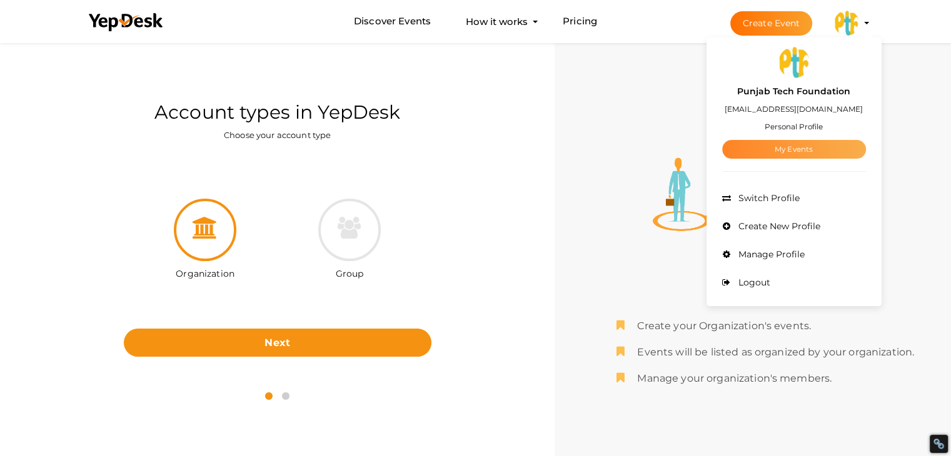
click at [782, 149] on link "My Events" at bounding box center [794, 149] width 144 height 19
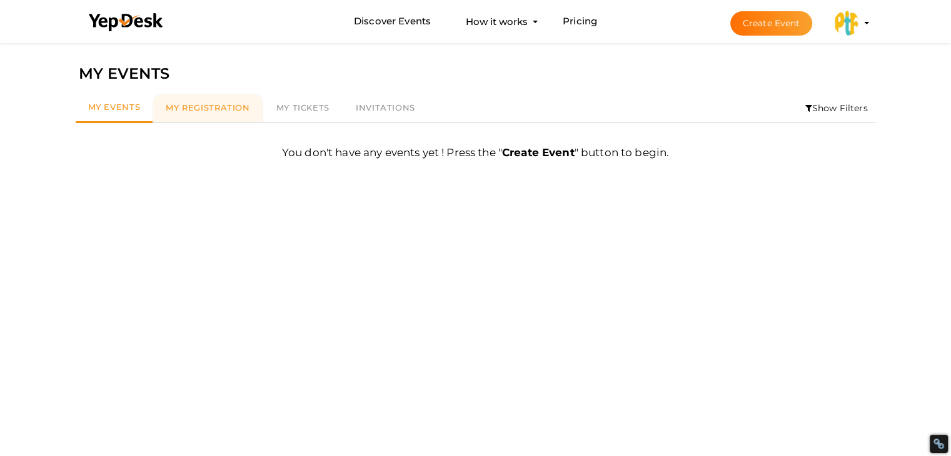
click at [195, 104] on span "My Registration" at bounding box center [208, 107] width 84 height 10
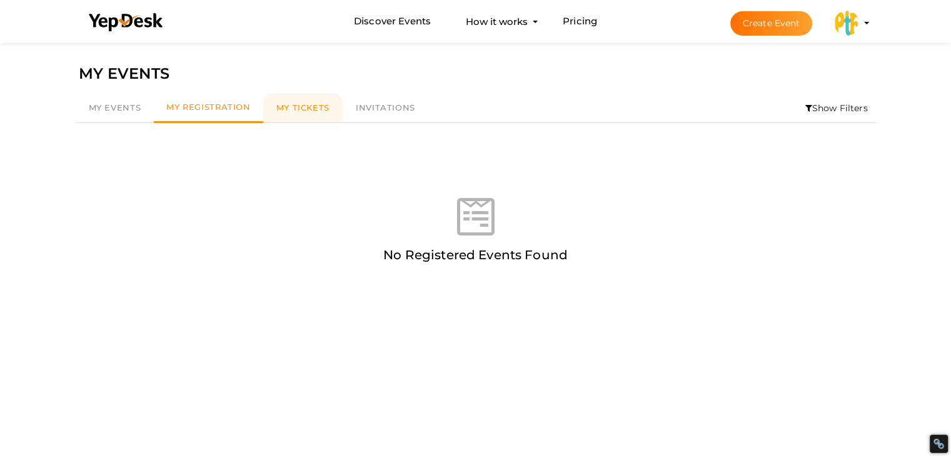
click at [293, 104] on span "My Tickets" at bounding box center [302, 107] width 53 height 10
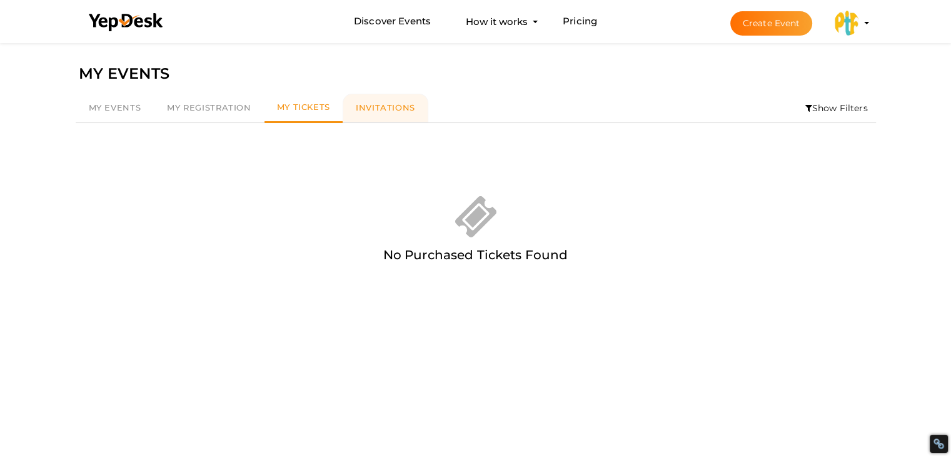
click at [264, 94] on link "My Tickets" at bounding box center [303, 108] width 78 height 29
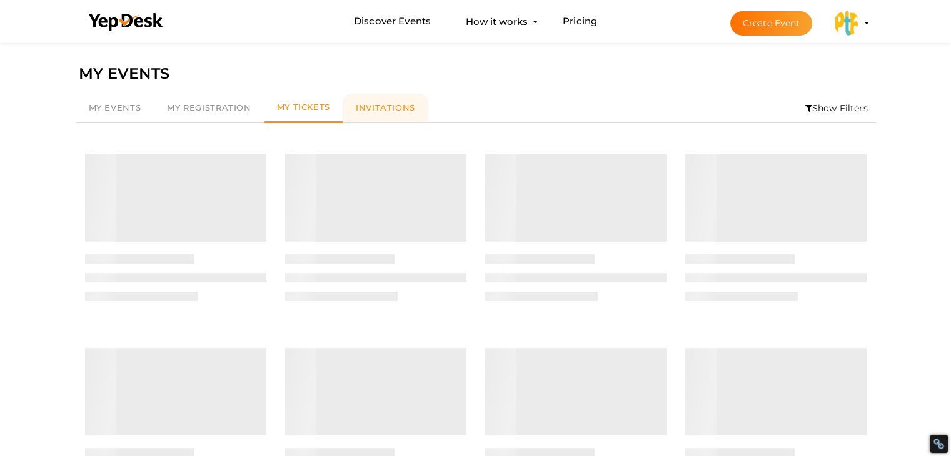
click at [382, 108] on span "Invitations" at bounding box center [385, 107] width 59 height 10
click at [858, 23] on button "Punjab Tech Foundation samarwadhwaptf@gmail.com Personal Profile My Events Admi…" at bounding box center [846, 23] width 32 height 26
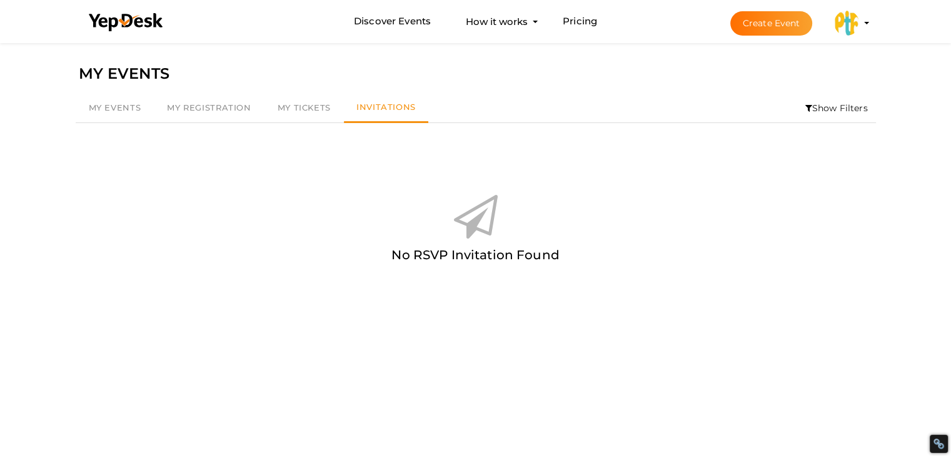
click at [845, 22] on img at bounding box center [846, 23] width 25 height 25
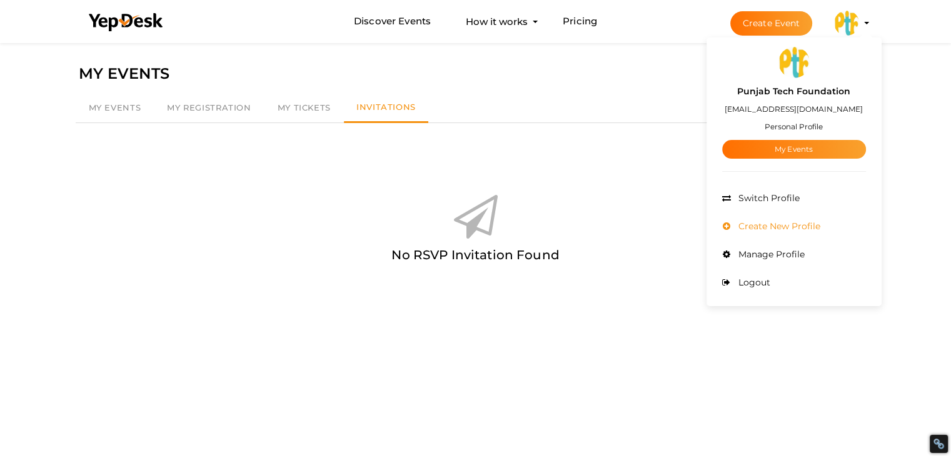
click at [791, 231] on li "Create New Profile" at bounding box center [794, 226] width 144 height 28
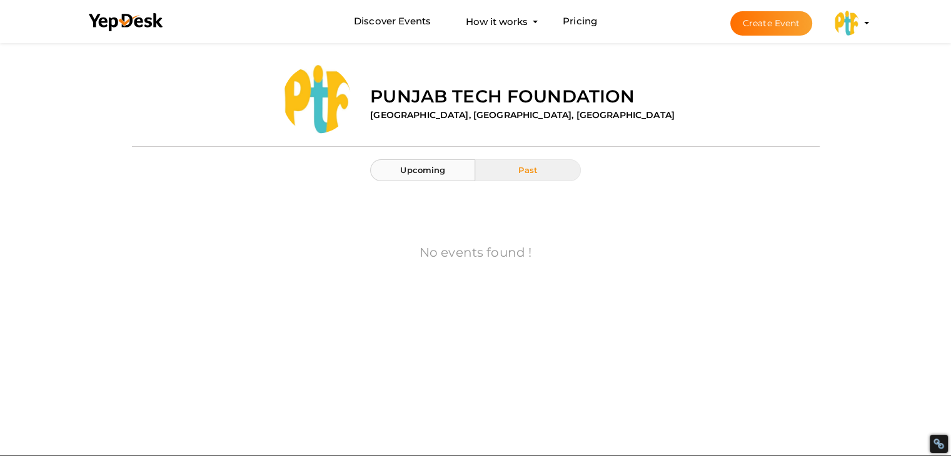
click at [426, 177] on button "Upcoming" at bounding box center [422, 170] width 105 height 22
click at [402, 93] on label "Punjab Tech Foundation" at bounding box center [502, 96] width 264 height 25
click at [539, 157] on div at bounding box center [475, 147] width 687 height 26
click at [531, 170] on span "Past" at bounding box center [527, 170] width 19 height 10
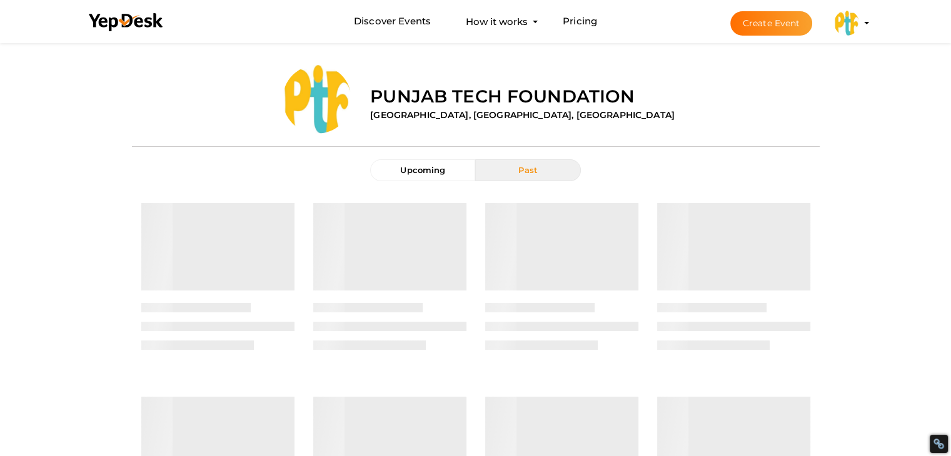
click at [762, 26] on button "Create Event" at bounding box center [771, 23] width 82 height 24
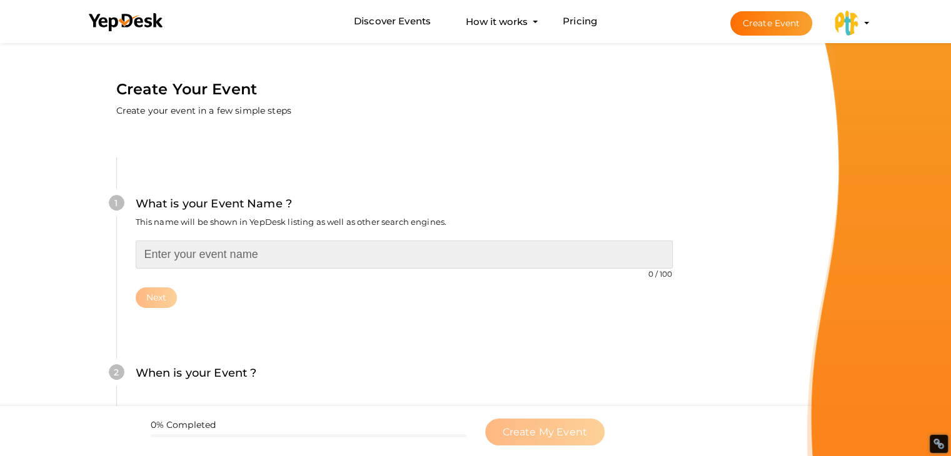
click at [193, 258] on input "text" at bounding box center [404, 255] width 537 height 28
click at [232, 261] on input "text" at bounding box center [404, 255] width 537 height 28
paste input "Punjab Tech Foundation"
type input "Punjab Tech Foundation"
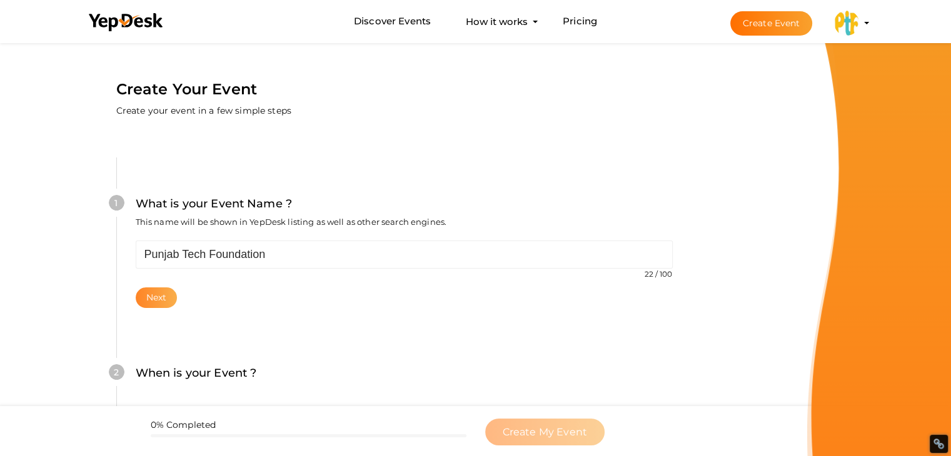
click at [165, 292] on button "Next" at bounding box center [157, 297] width 42 height 21
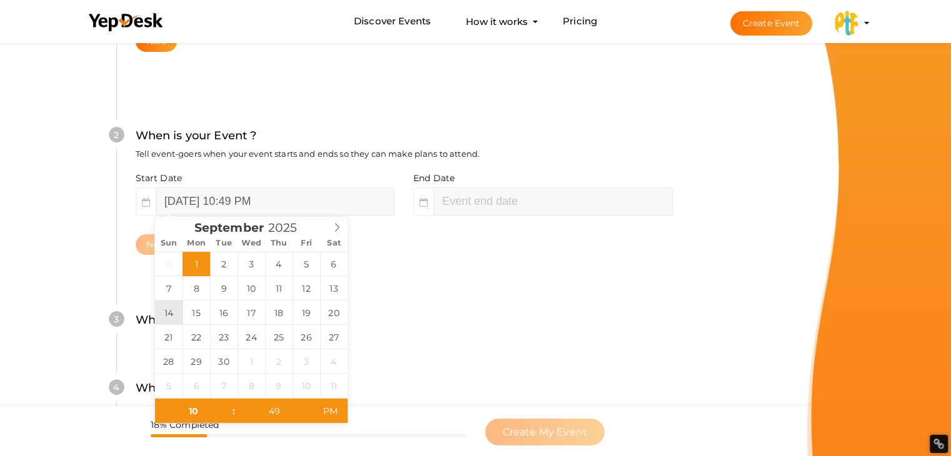
scroll to position [257, 0]
type input "49"
type input "September 2, 2025 12:49 AM"
click at [431, 332] on div "Where is your Event ? Tell event-goers where your event location is." at bounding box center [404, 326] width 537 height 31
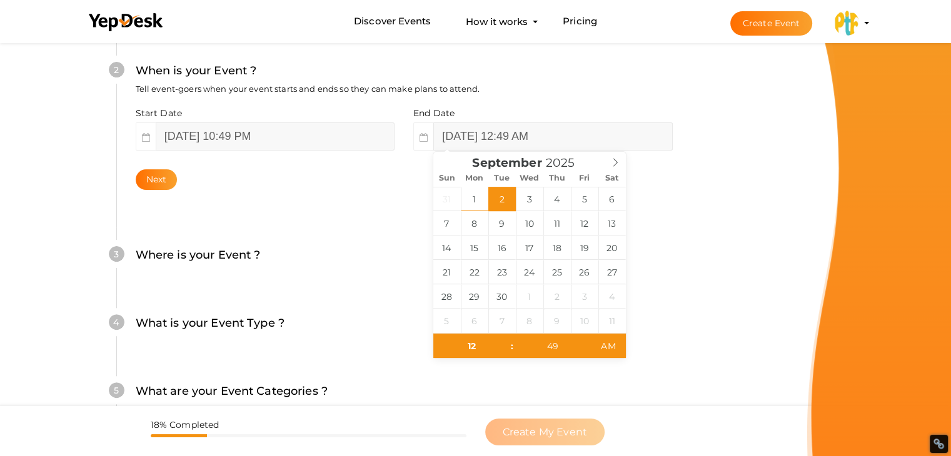
scroll to position [181, 0]
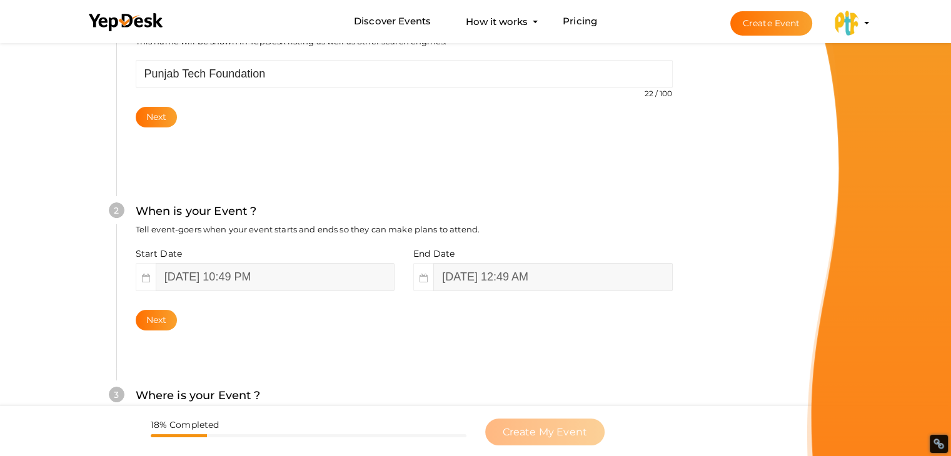
click at [848, 26] on img at bounding box center [846, 23] width 25 height 25
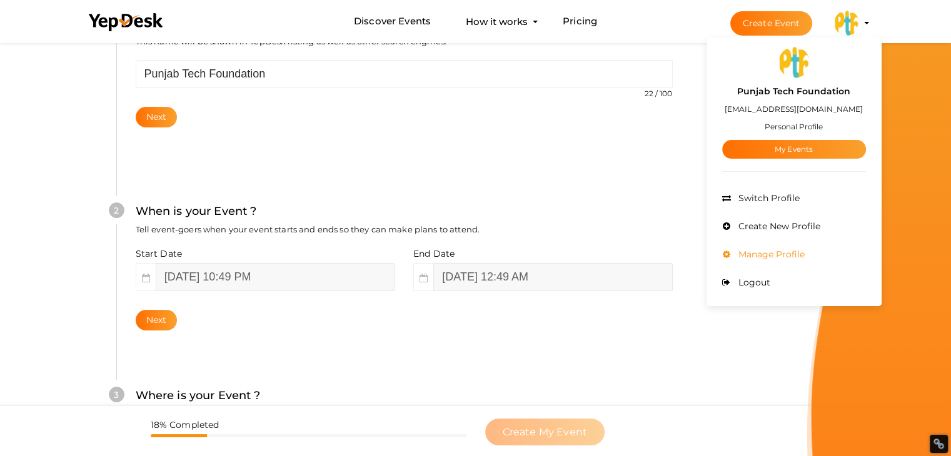
click at [759, 256] on span "Manage Profile" at bounding box center [769, 254] width 69 height 11
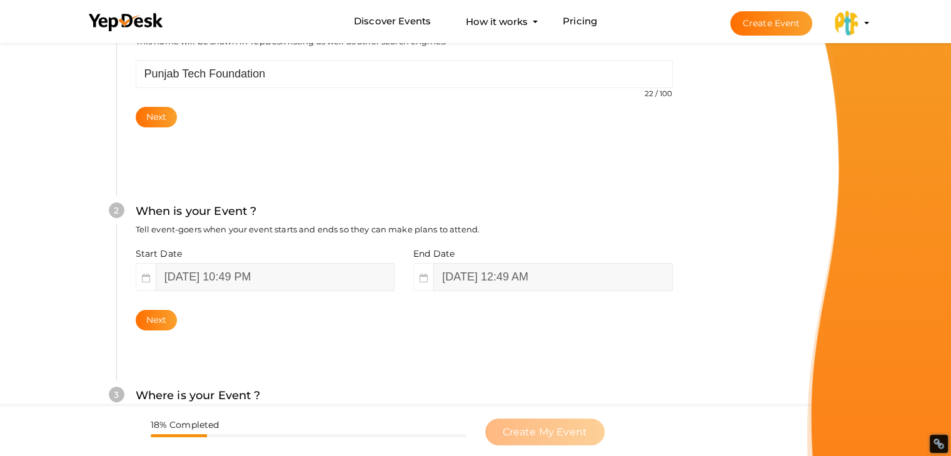
scroll to position [0, 0]
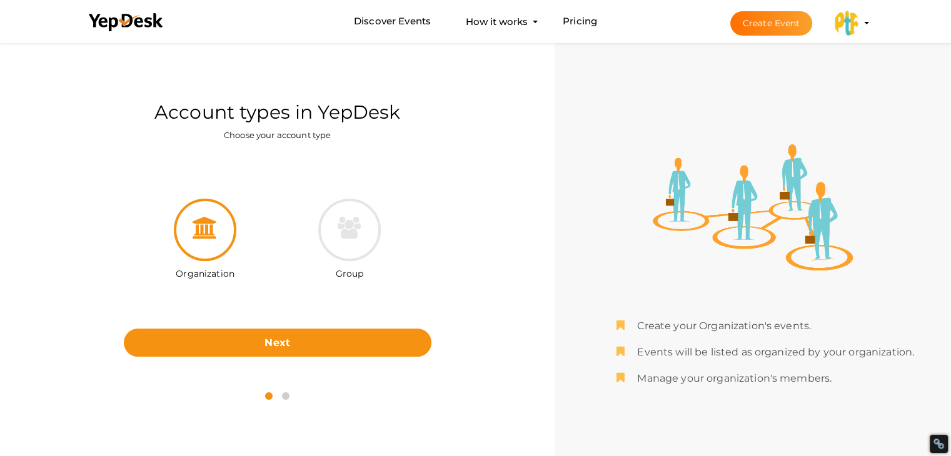
click at [829, 28] on li "Create Event Punjab Tech Foundation [EMAIL_ADDRESS][DOMAIN_NAME] Personal Profi…" at bounding box center [788, 23] width 167 height 45
click at [851, 21] on img at bounding box center [846, 23] width 25 height 25
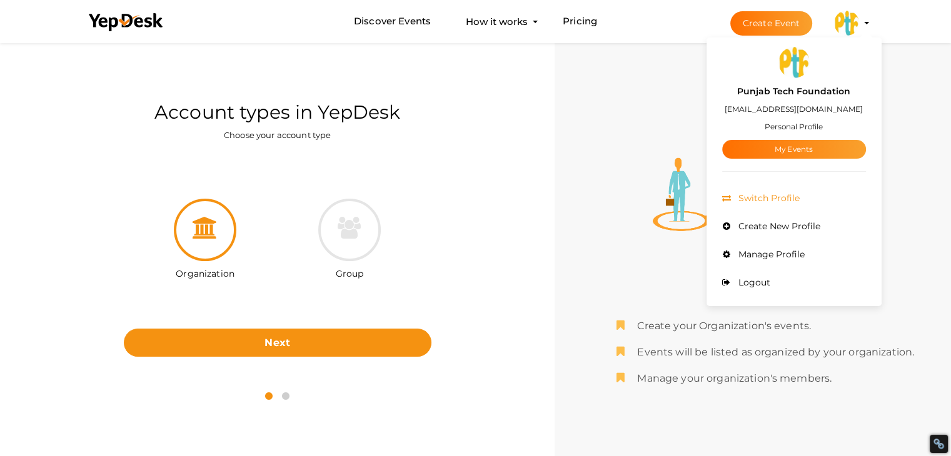
click at [767, 197] on span "Switch Profile" at bounding box center [767, 197] width 64 height 11
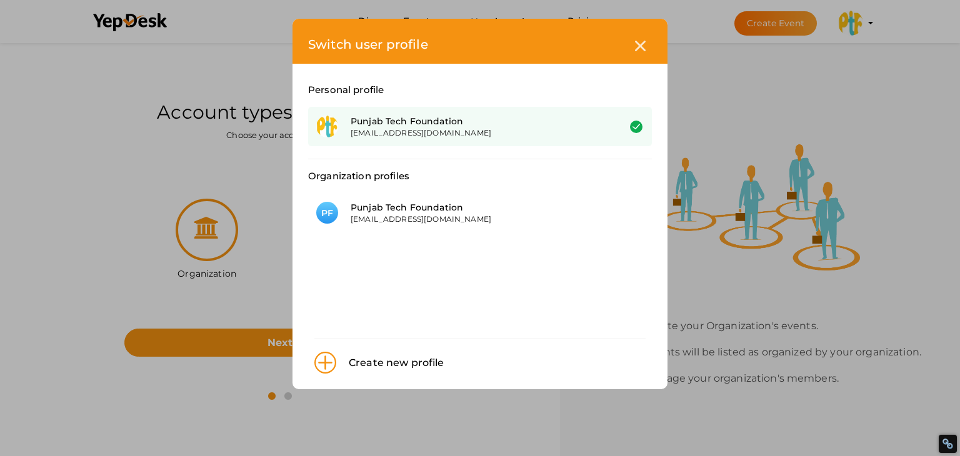
click at [400, 136] on div "[EMAIL_ADDRESS][DOMAIN_NAME]" at bounding box center [475, 132] width 249 height 11
click at [647, 47] on div at bounding box center [640, 45] width 23 height 23
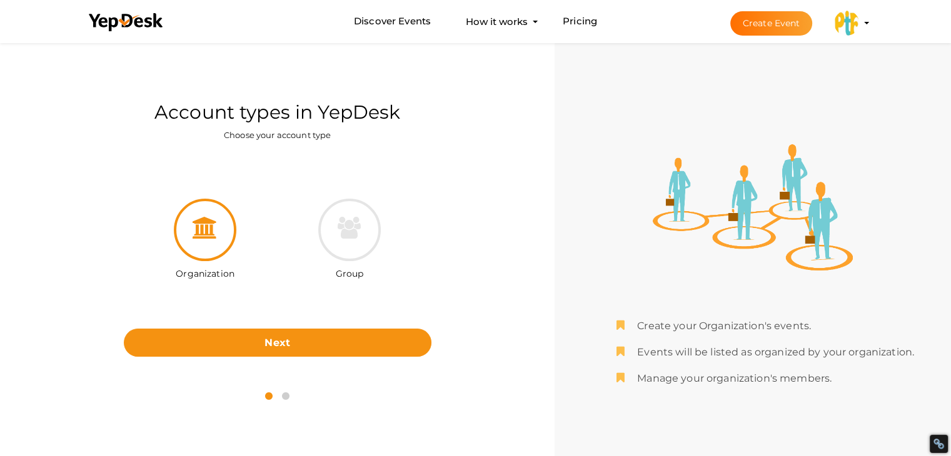
click at [859, 22] on button "Punjab Tech Foundation samarwadhwaptf@gmail.com Personal Profile My Events Admi…" at bounding box center [846, 23] width 32 height 26
click at [844, 26] on img at bounding box center [846, 23] width 25 height 25
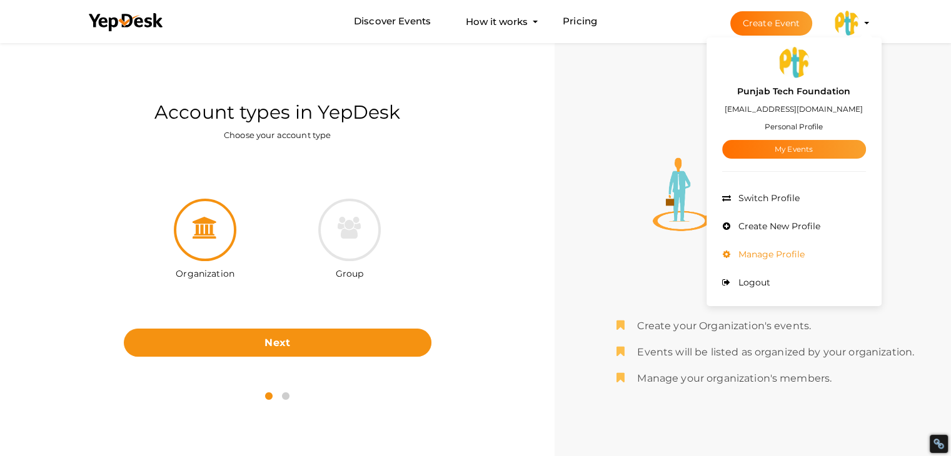
click at [782, 249] on span "Manage Profile" at bounding box center [769, 254] width 69 height 11
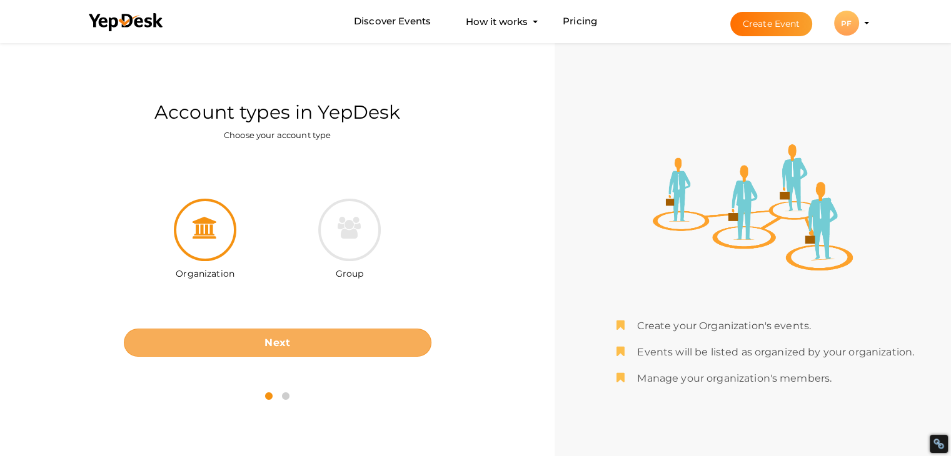
click at [281, 342] on b "Next" at bounding box center [277, 343] width 26 height 12
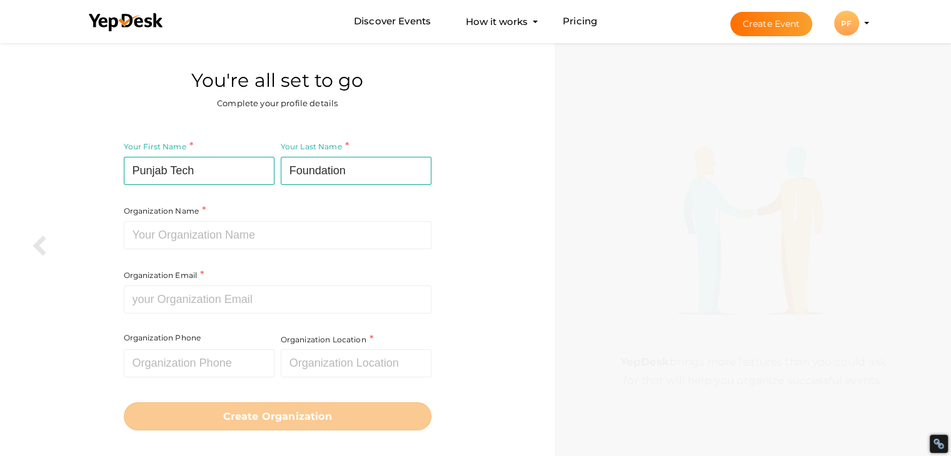
click at [845, 23] on div "PF" at bounding box center [846, 23] width 25 height 25
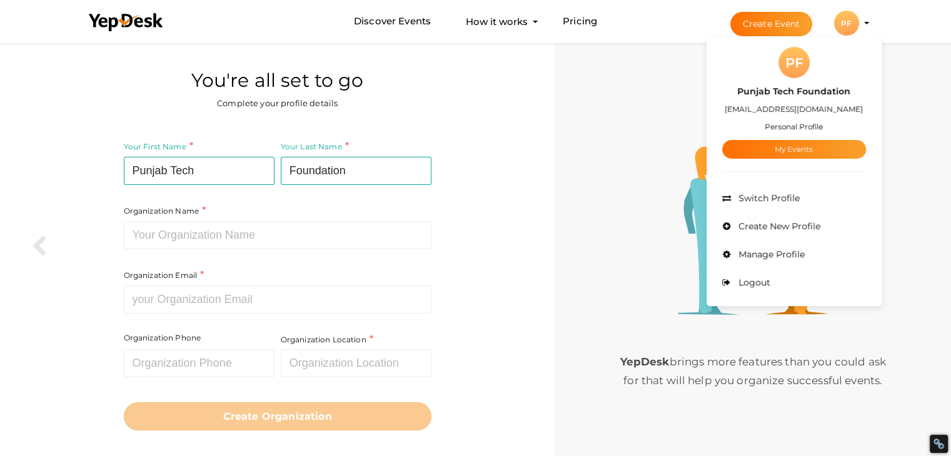
click at [769, 23] on button "Create Event" at bounding box center [771, 24] width 82 height 24
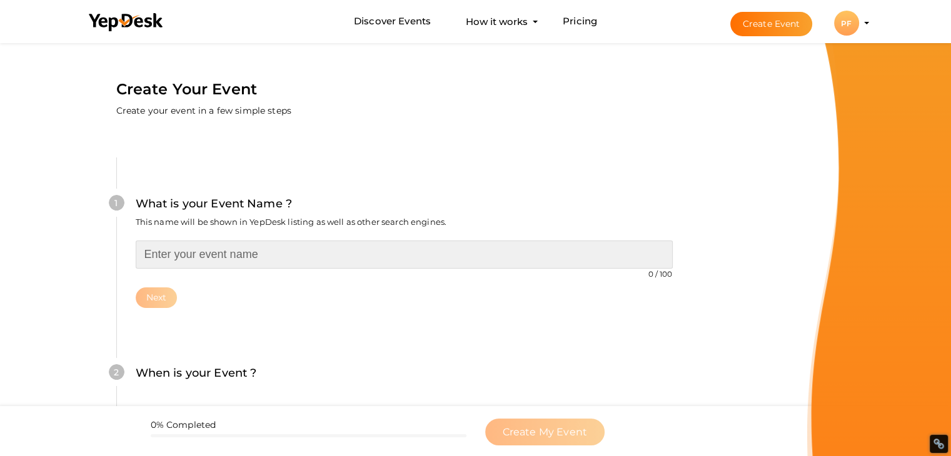
click at [220, 257] on input "text" at bounding box center [404, 255] width 537 height 28
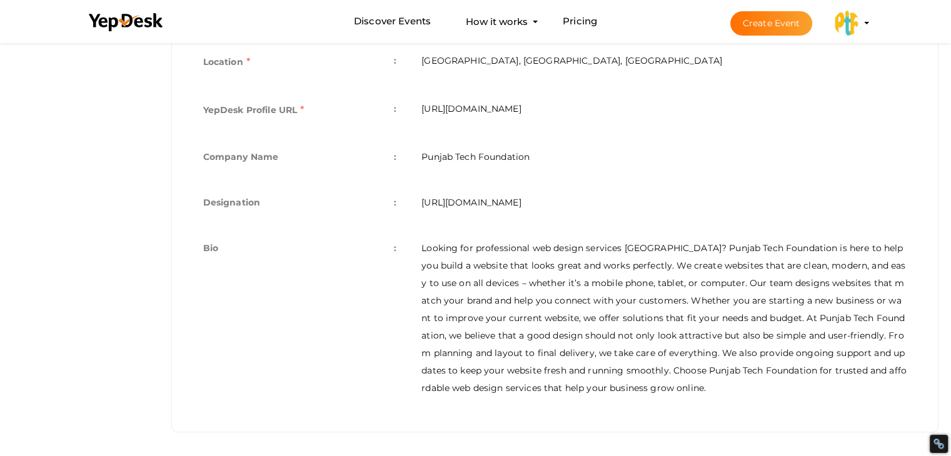
scroll to position [26, 0]
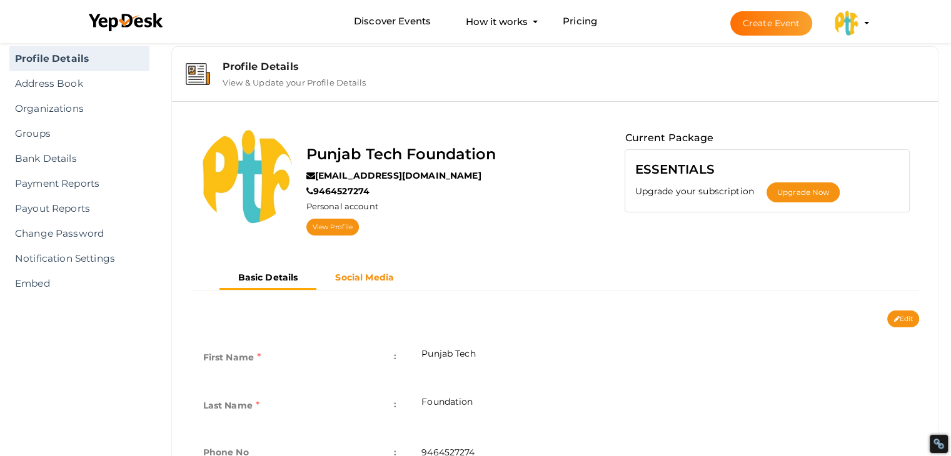
click at [380, 276] on b "Social Media" at bounding box center [364, 277] width 59 height 11
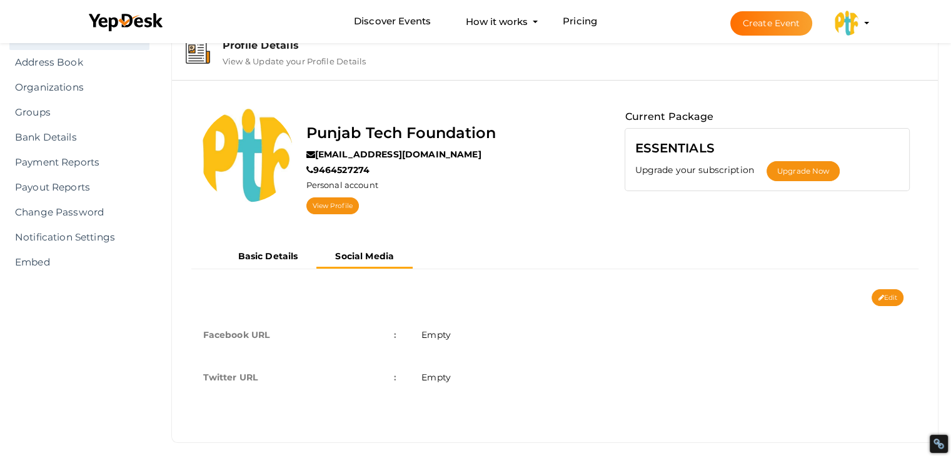
scroll to position [57, 0]
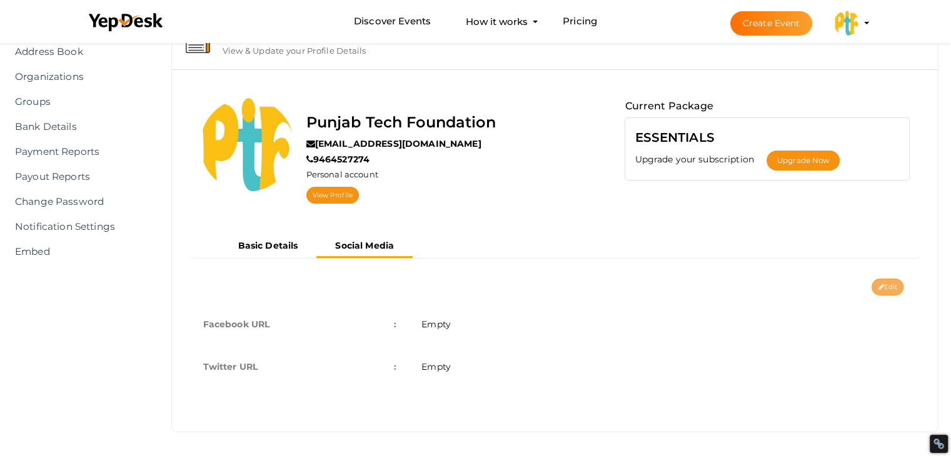
click at [886, 279] on button "Edit" at bounding box center [887, 287] width 32 height 17
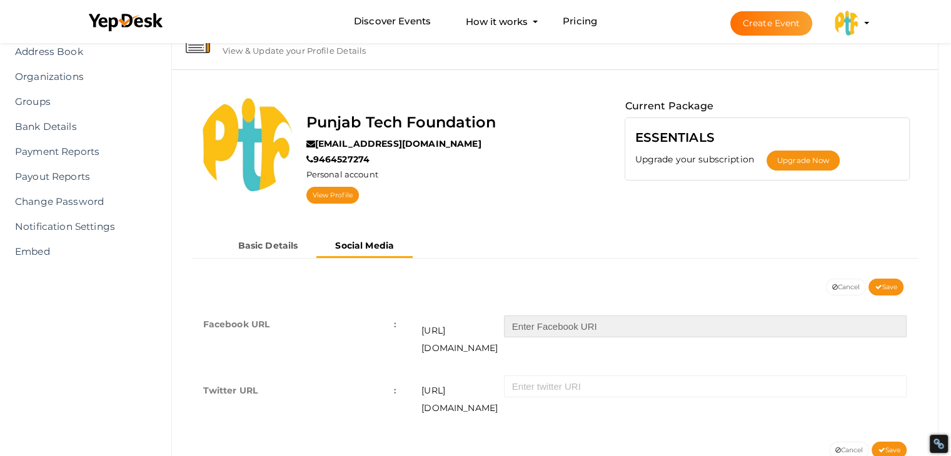
click at [598, 332] on input "text" at bounding box center [705, 327] width 402 height 22
paste input "punjabtechfoundation"
paste input "text"
type input "punjabtechfoundation"
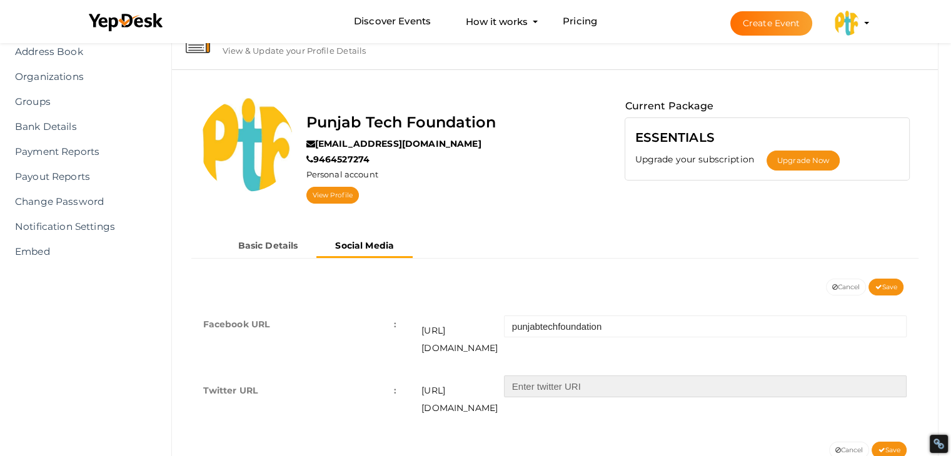
click at [540, 377] on input "text" at bounding box center [705, 387] width 402 height 22
paste input "pbtchfoundation"
type input "pbtchfoundation"
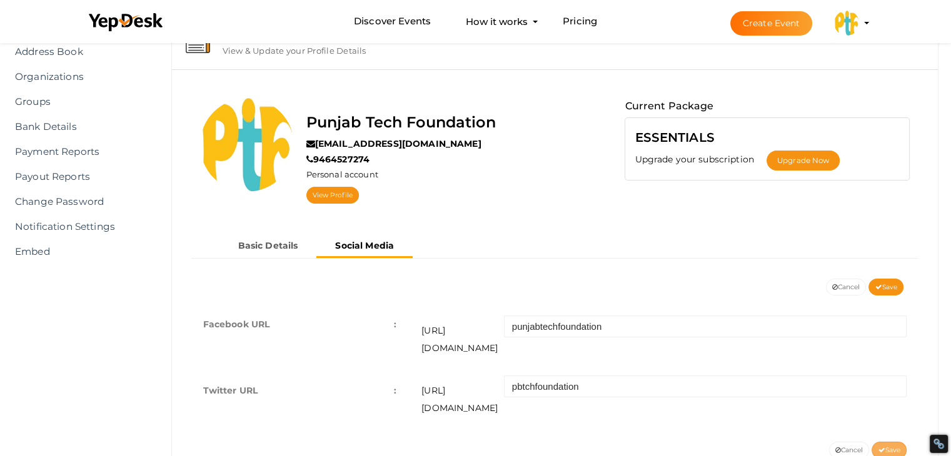
click at [891, 446] on span "Save" at bounding box center [888, 450] width 22 height 8
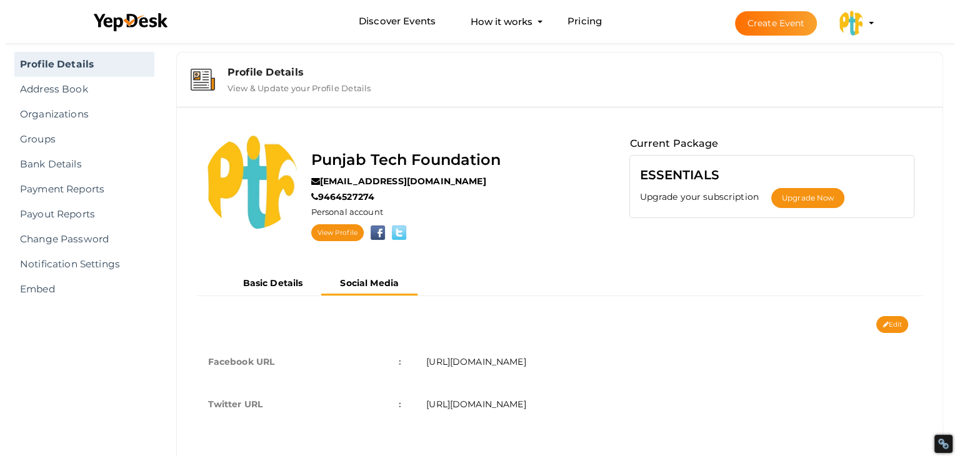
scroll to position [0, 0]
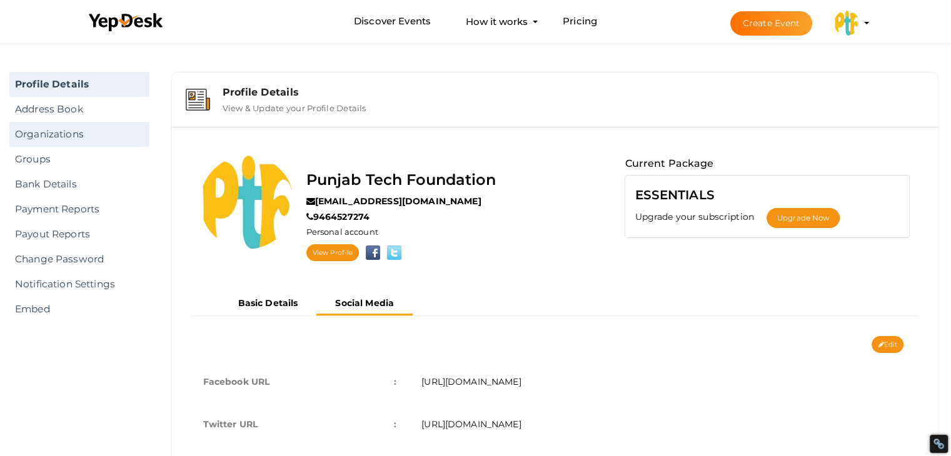
click at [63, 132] on link "Organizations" at bounding box center [79, 134] width 140 height 25
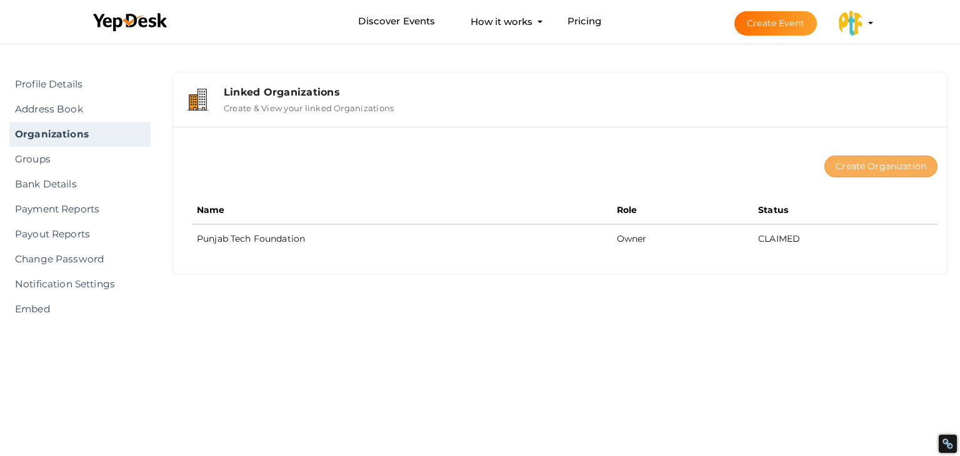
click at [881, 171] on button "Create Organization" at bounding box center [880, 167] width 113 height 22
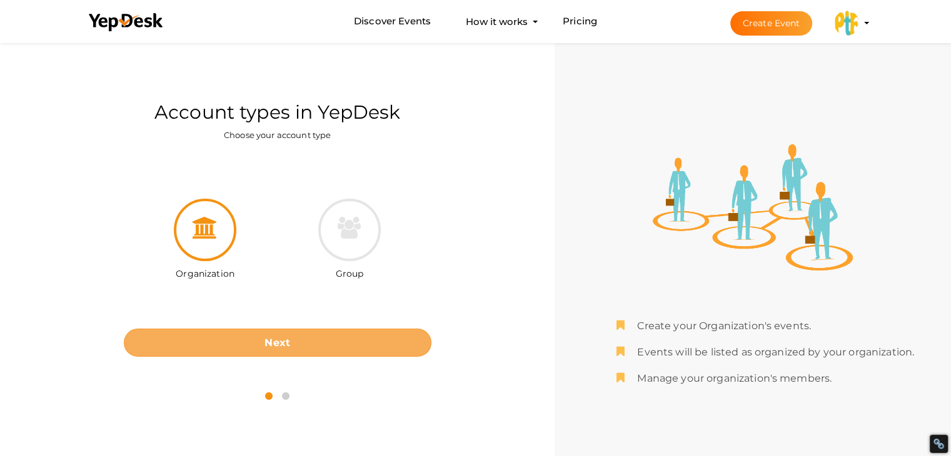
click at [305, 332] on button "Next" at bounding box center [277, 343] width 307 height 28
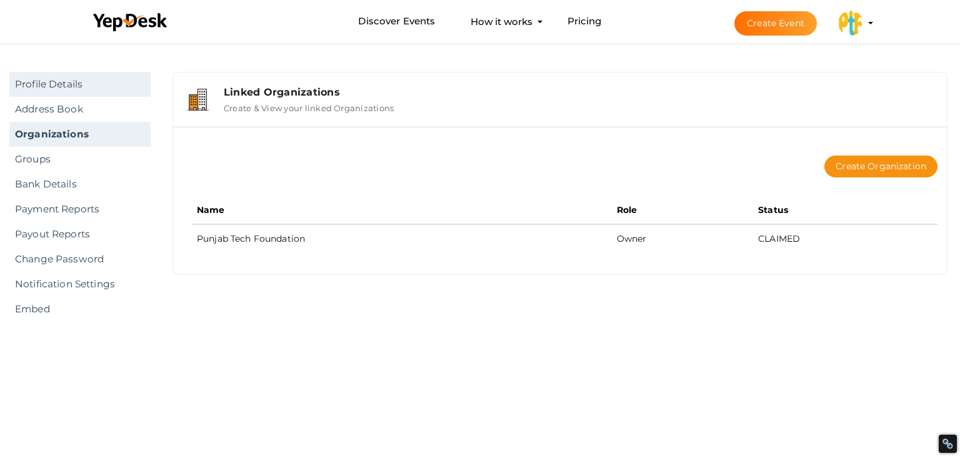
click at [68, 85] on link "Profile Details" at bounding box center [79, 84] width 141 height 25
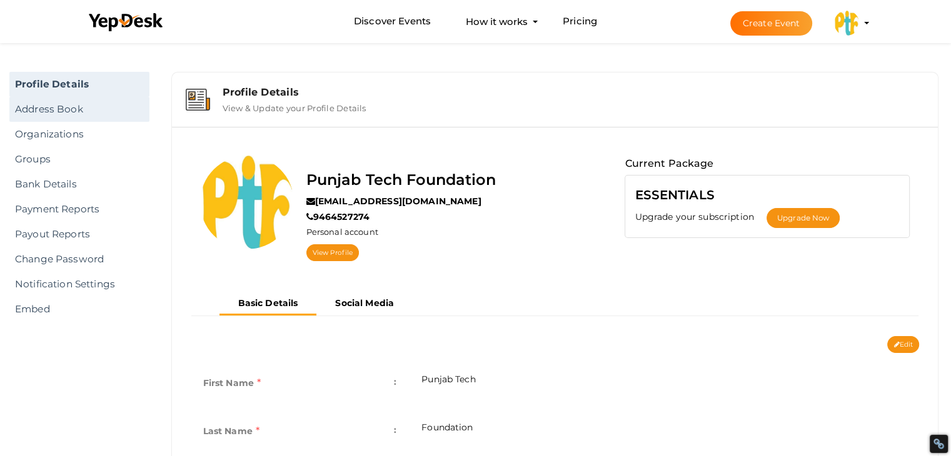
click at [66, 102] on link "Address Book" at bounding box center [79, 109] width 140 height 25
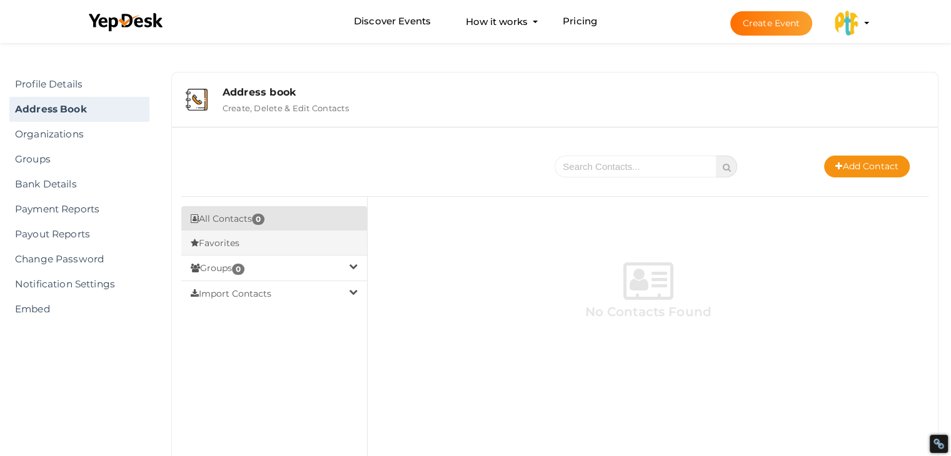
click at [267, 249] on button "Favorites" at bounding box center [274, 243] width 186 height 25
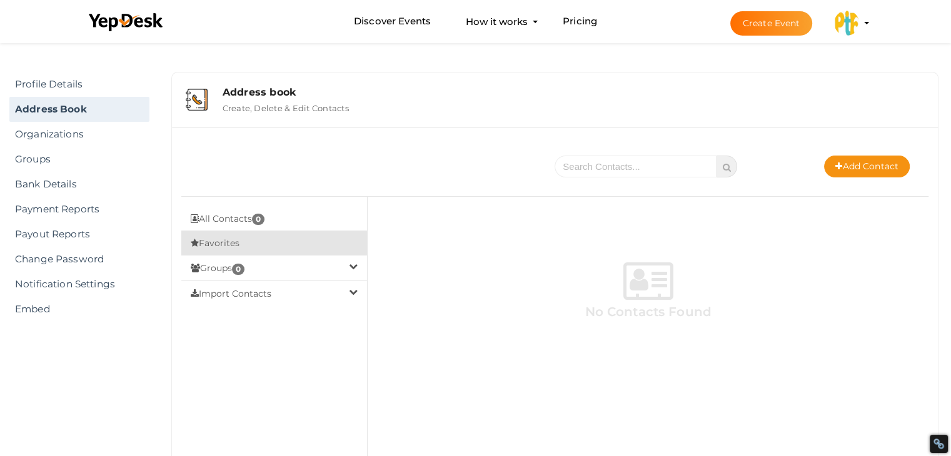
click at [265, 263] on button "Groups 0" at bounding box center [274, 268] width 186 height 26
click at [237, 297] on button "Add Group" at bounding box center [274, 293] width 186 height 25
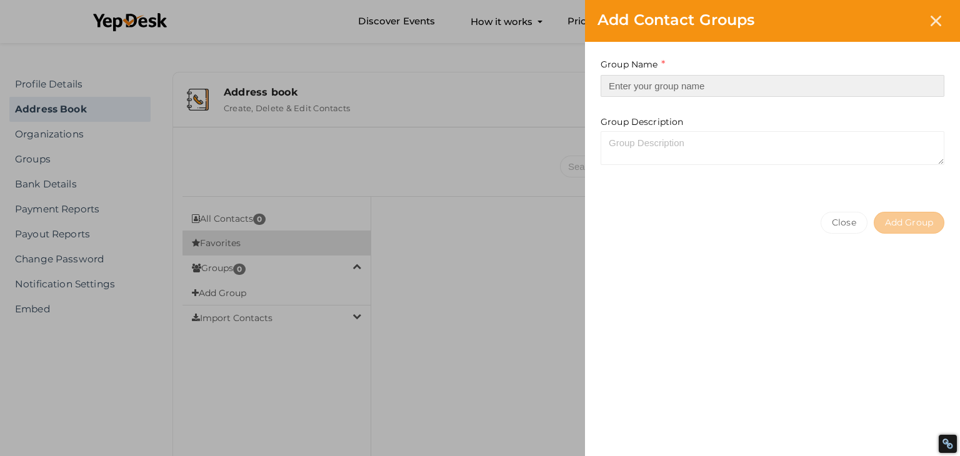
click at [657, 78] on input at bounding box center [773, 86] width 344 height 22
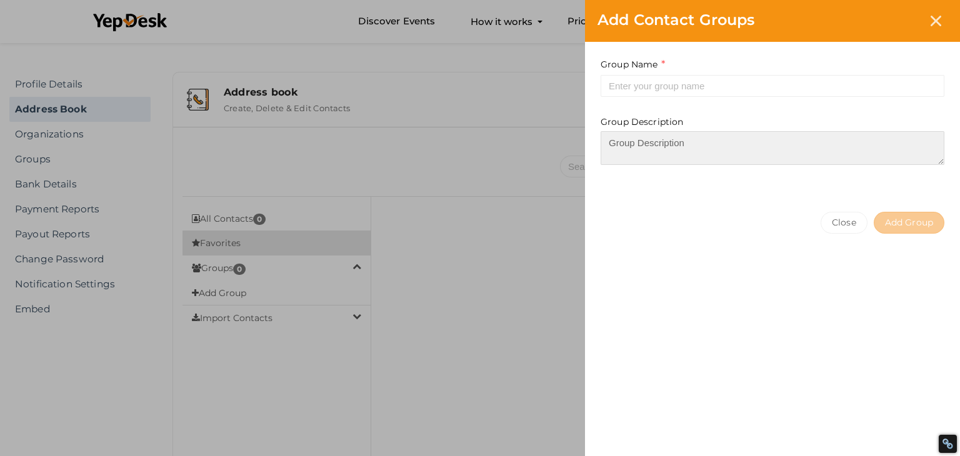
drag, startPoint x: 641, startPoint y: 143, endPoint x: 626, endPoint y: 137, distance: 16.6
click at [634, 139] on textarea at bounding box center [773, 148] width 344 height 34
paste textarea "Looking for professional web design services India? Punjab Tech Foundation is h…"
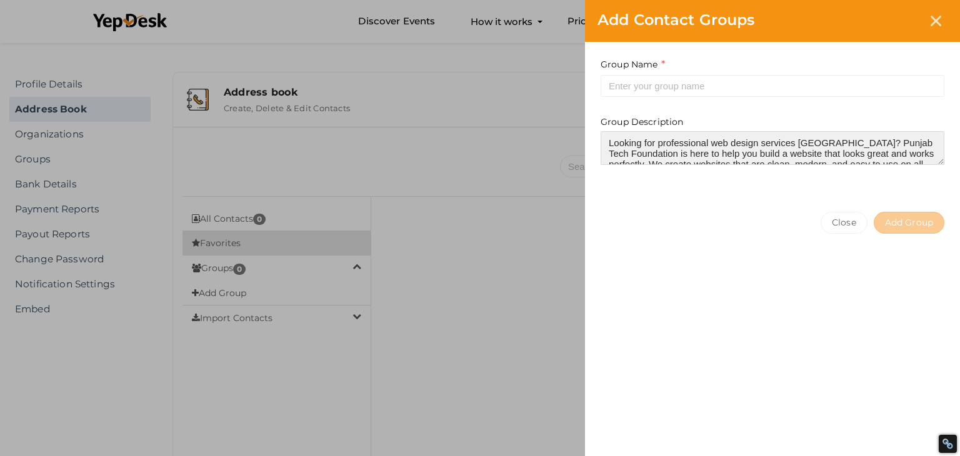
drag, startPoint x: 825, startPoint y: 139, endPoint x: 655, endPoint y: 152, distance: 170.4
click at [655, 152] on textarea "Looking for professional web design services India? Punjab Tech Foundation is h…" at bounding box center [773, 148] width 344 height 34
type textarea "Looking for professional web design services India? Punjab Tech Foundation is h…"
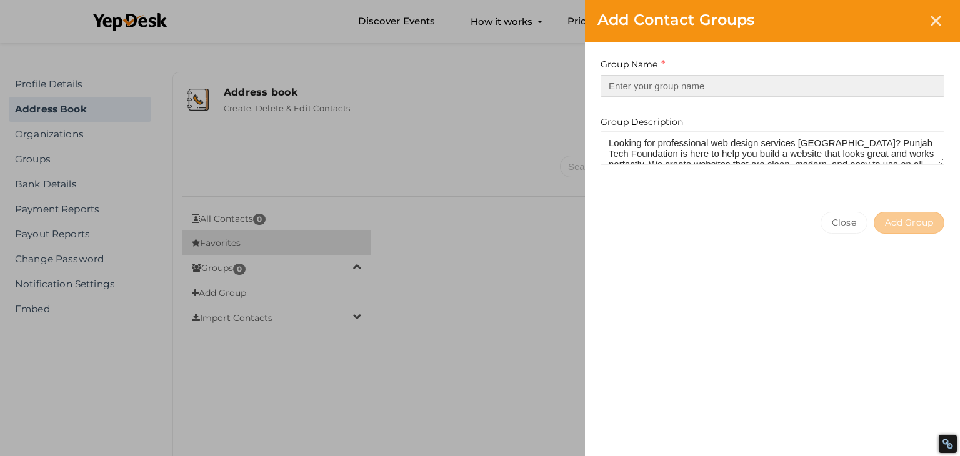
click at [679, 83] on input at bounding box center [773, 86] width 344 height 22
paste input "Punjab Tech Foundation"
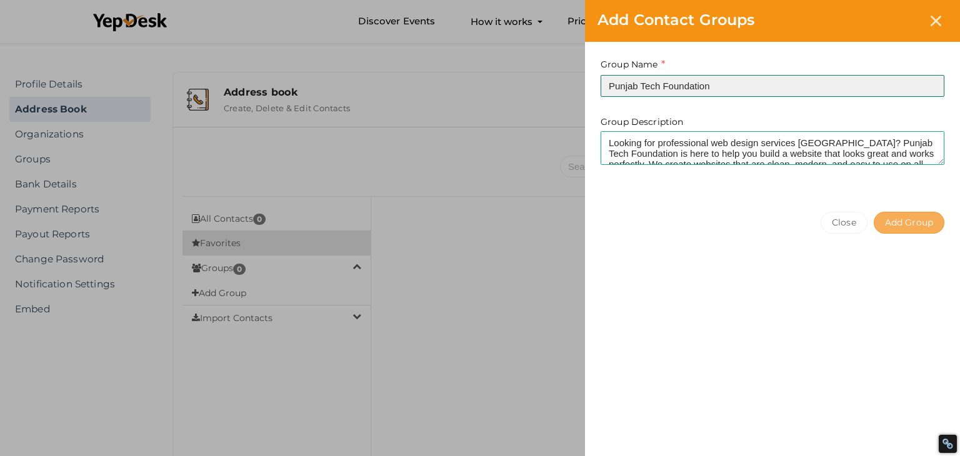
type input "Punjab Tech Foundation"
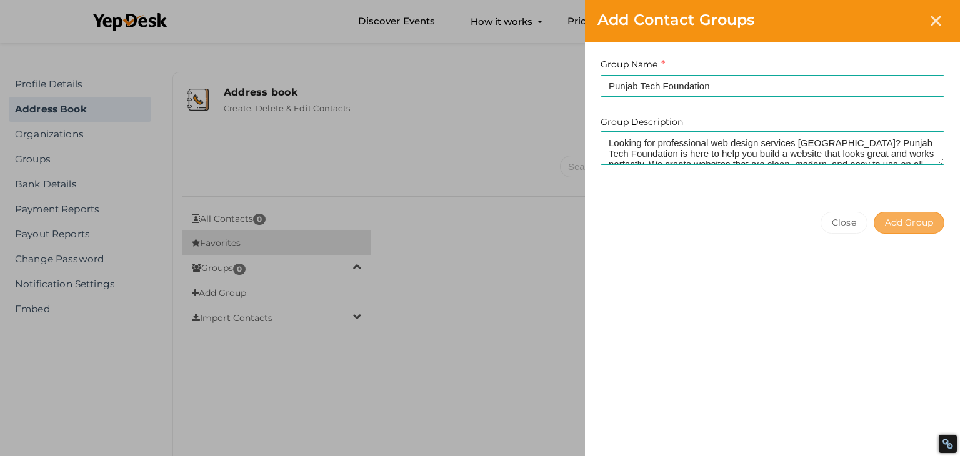
click at [904, 226] on button "Add Group" at bounding box center [909, 223] width 71 height 22
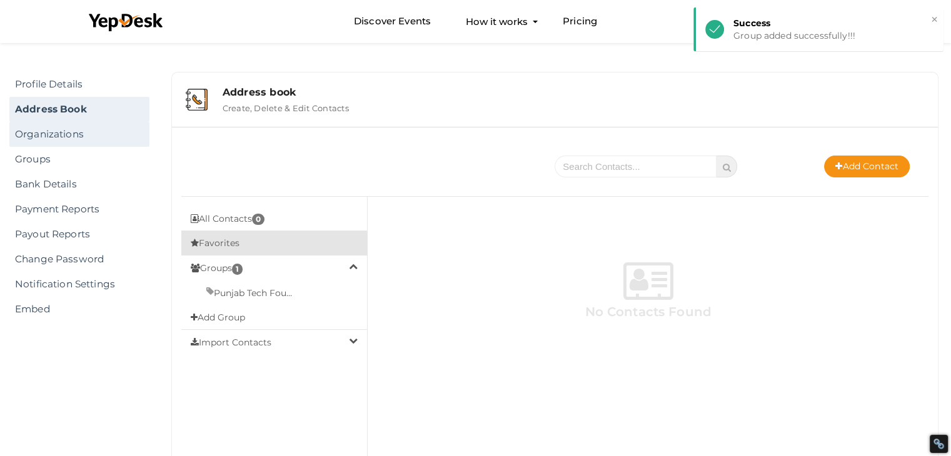
click at [42, 136] on link "Organizations" at bounding box center [79, 134] width 140 height 25
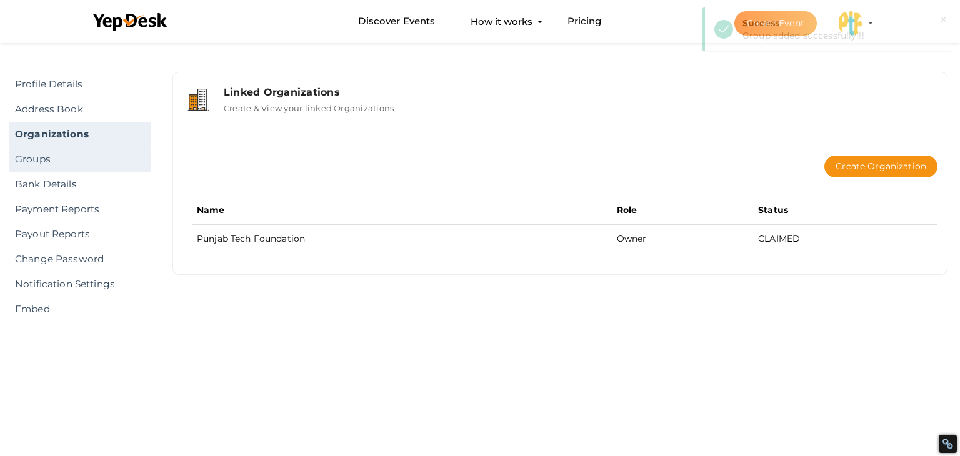
click at [42, 162] on link "Groups" at bounding box center [79, 159] width 141 height 25
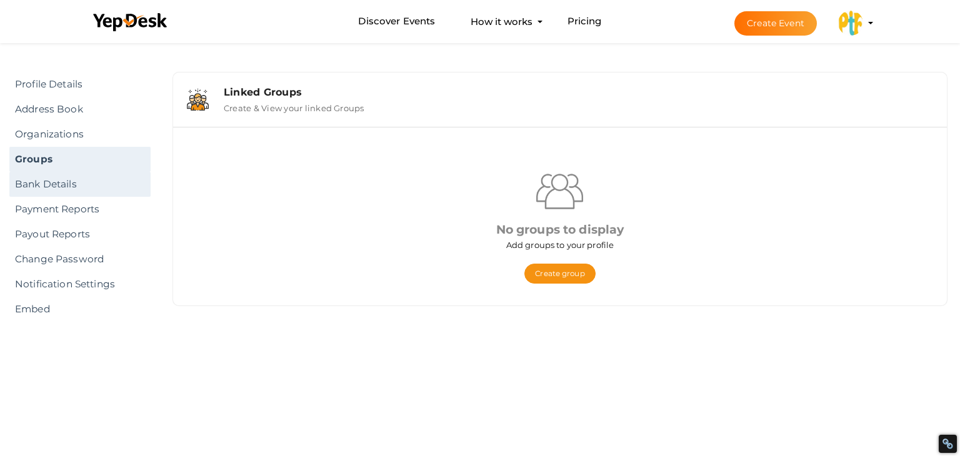
click at [51, 186] on link "Bank Details" at bounding box center [79, 184] width 141 height 25
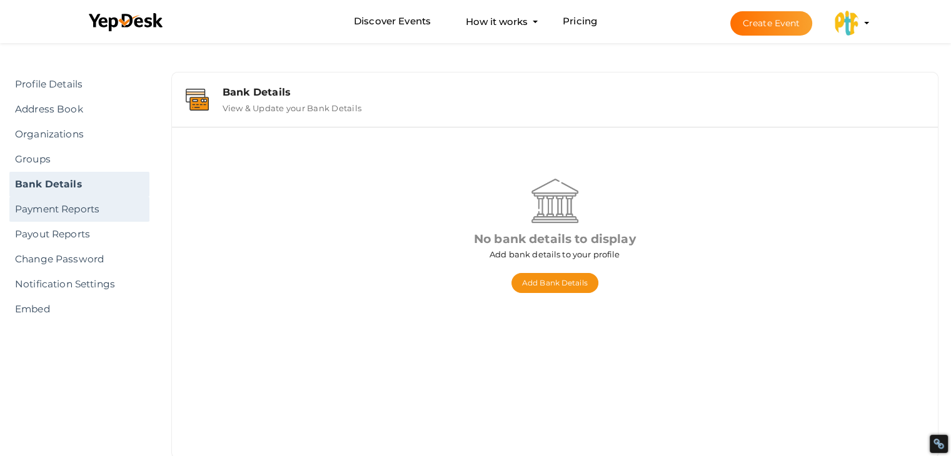
click at [67, 213] on link "Payment Reports" at bounding box center [79, 209] width 140 height 25
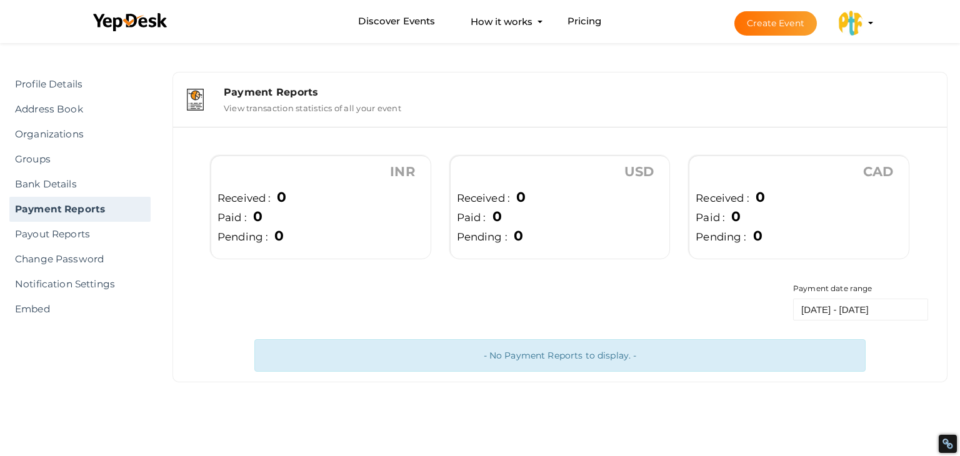
click at [768, 22] on button "Create Event" at bounding box center [775, 23] width 82 height 24
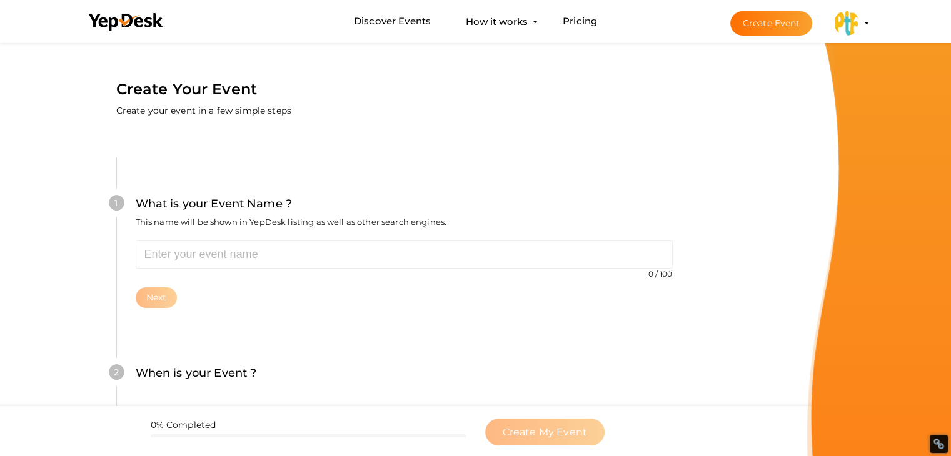
click at [251, 236] on div "What is your Event Name ? This name will be shown in YepDesk listing as well as…" at bounding box center [404, 217] width 537 height 45
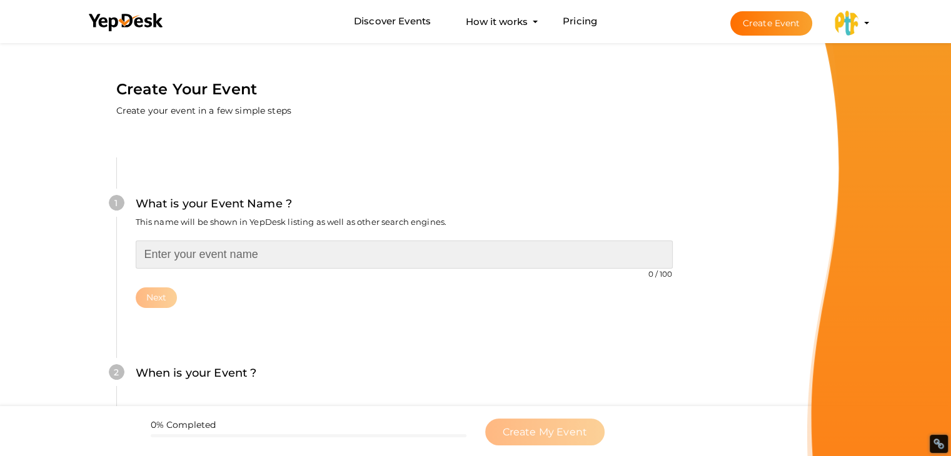
click at [245, 248] on input "text" at bounding box center [404, 255] width 537 height 28
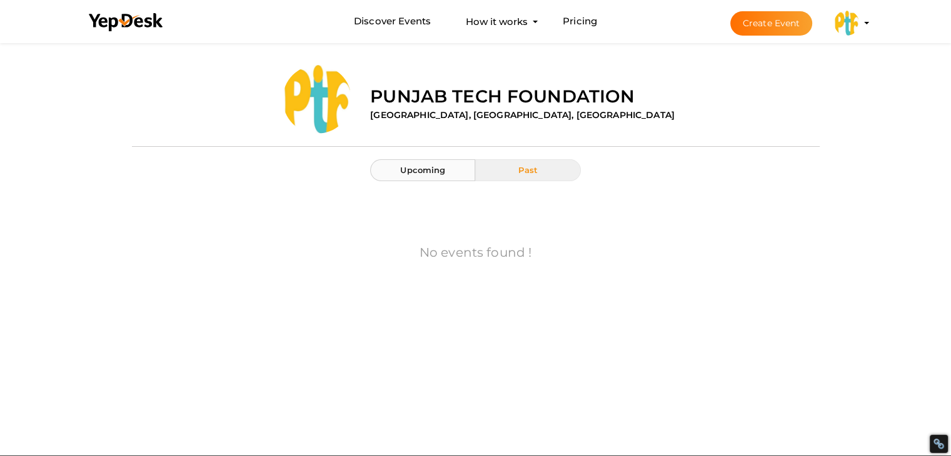
click at [417, 173] on span "Upcoming" at bounding box center [422, 170] width 45 height 10
click at [469, 93] on label "Punjab Tech Foundation" at bounding box center [502, 96] width 264 height 25
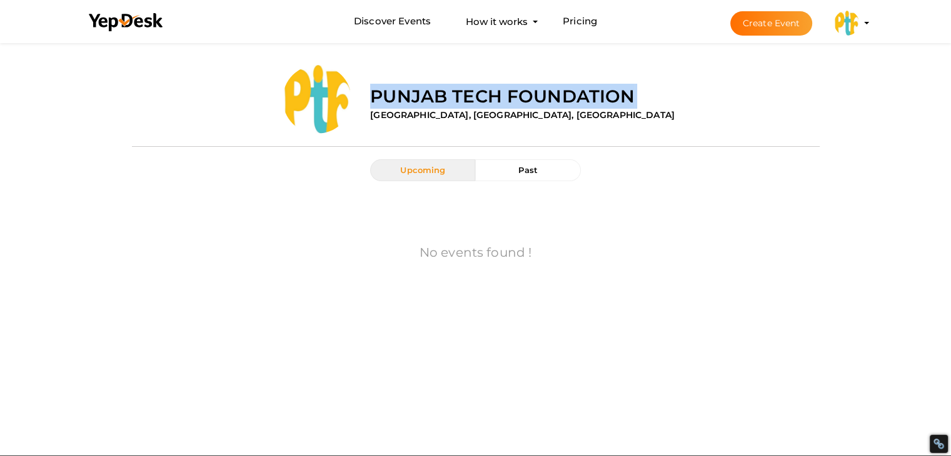
click at [469, 93] on label "Punjab Tech Foundation" at bounding box center [502, 96] width 264 height 25
